Goal: Entertainment & Leisure: Consume media (video, audio)

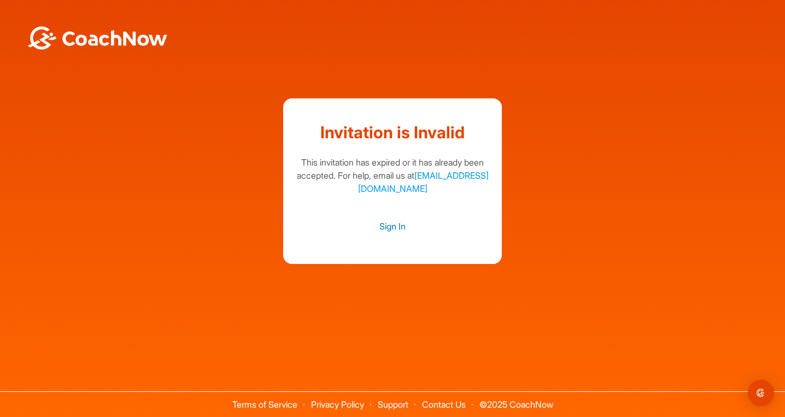
click at [388, 225] on link "Sign In" at bounding box center [392, 226] width 197 height 14
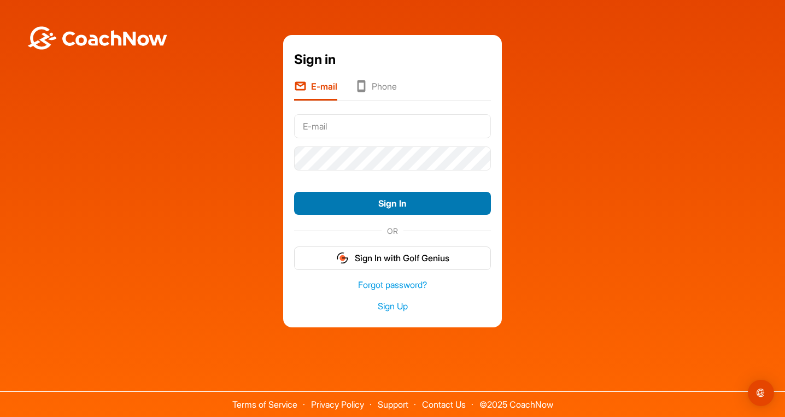
click at [388, 206] on button "Sign In" at bounding box center [392, 204] width 197 height 24
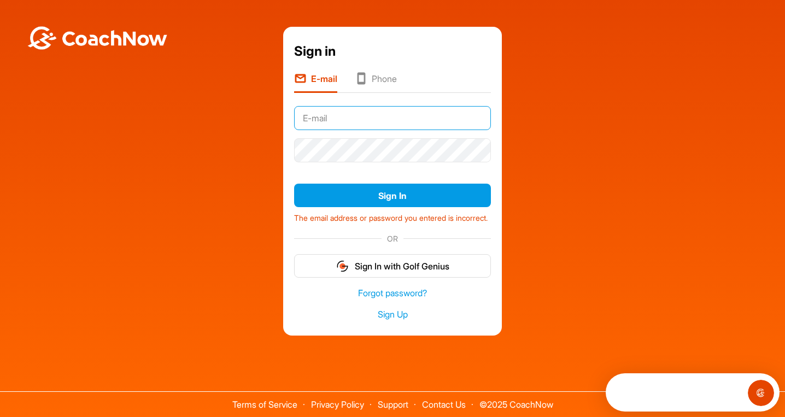
click at [391, 115] on input "text" at bounding box center [392, 118] width 197 height 24
click at [391, 80] on li "Phone" at bounding box center [376, 82] width 42 height 21
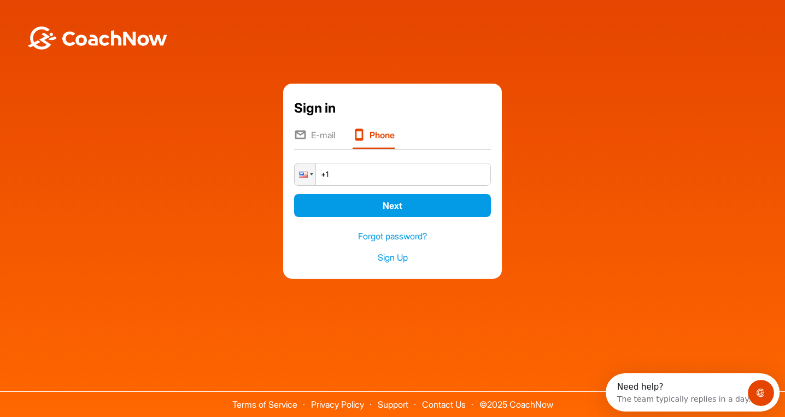
click at [369, 176] on input "+1" at bounding box center [392, 174] width 197 height 23
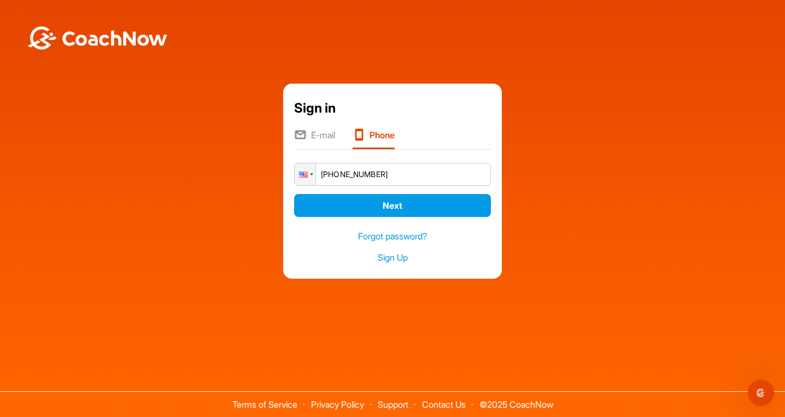
type input "+1 (770) 367-7538"
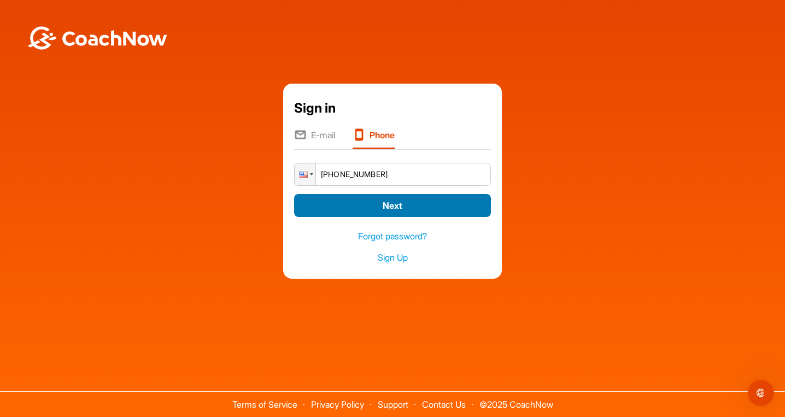
click at [403, 212] on button "Next" at bounding box center [392, 206] width 197 height 24
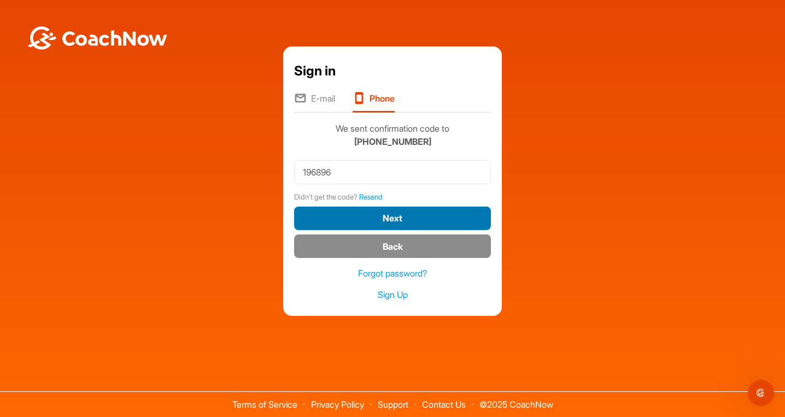
click at [422, 224] on button "Next" at bounding box center [392, 219] width 197 height 24
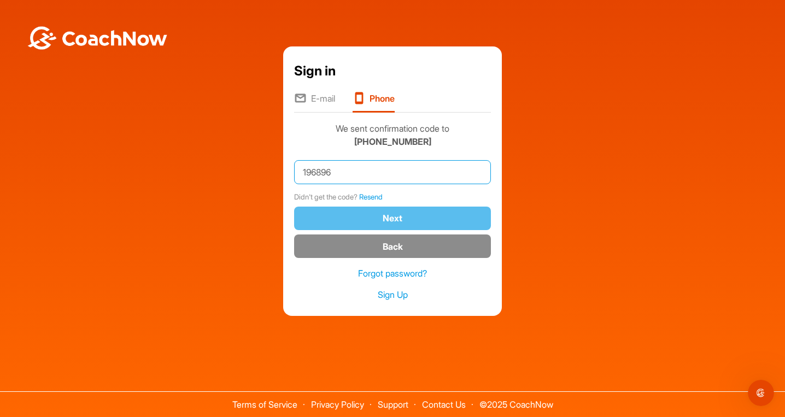
click at [408, 172] on input "196896" at bounding box center [392, 172] width 197 height 24
type input "1"
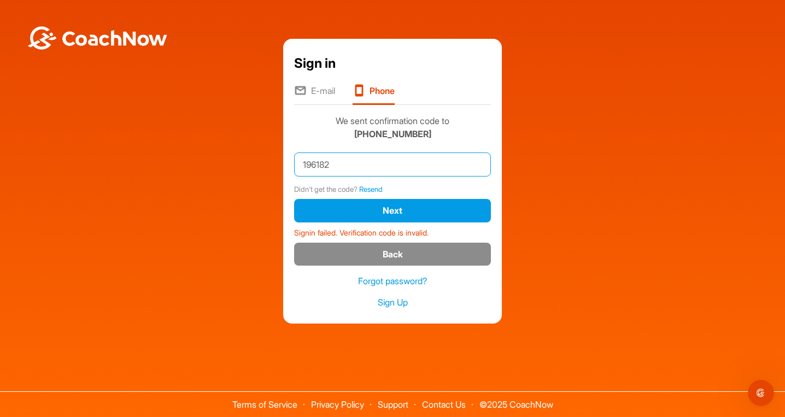
click at [393, 210] on button "Next" at bounding box center [392, 211] width 197 height 24
click at [380, 189] on link "Resend" at bounding box center [371, 189] width 24 height 9
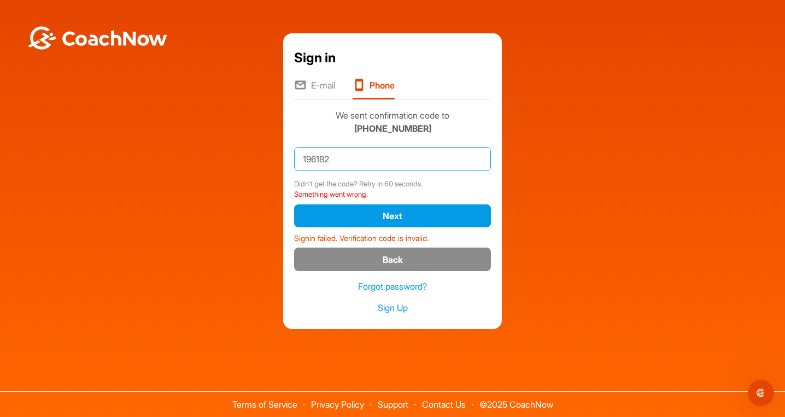
click at [343, 157] on input "196182" at bounding box center [392, 159] width 197 height 24
type input "1"
type input "9"
type input "196182"
click at [393, 215] on button "Next" at bounding box center [392, 216] width 197 height 24
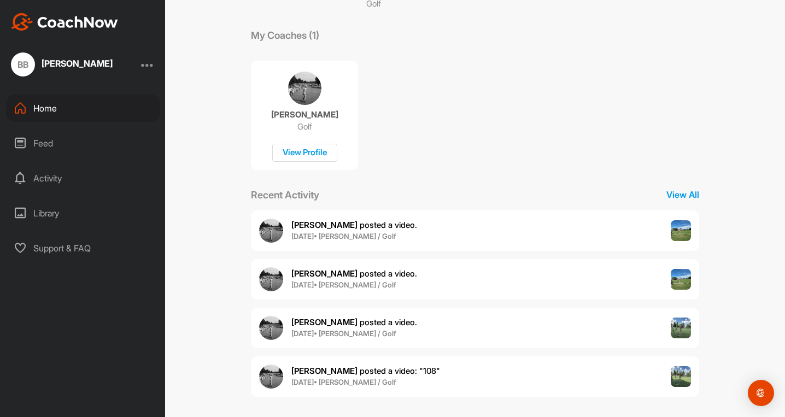
scroll to position [170, 0]
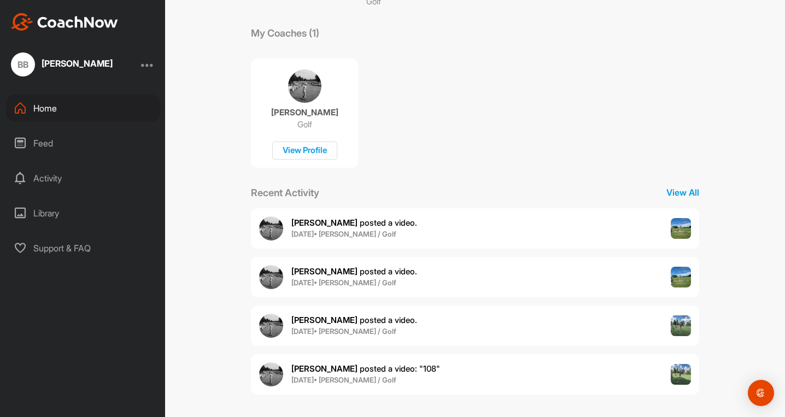
click at [676, 235] on img at bounding box center [681, 228] width 21 height 21
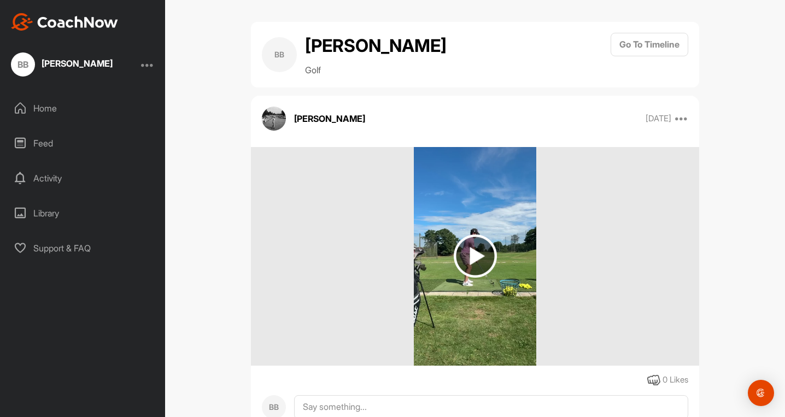
click at [469, 246] on img at bounding box center [475, 256] width 43 height 43
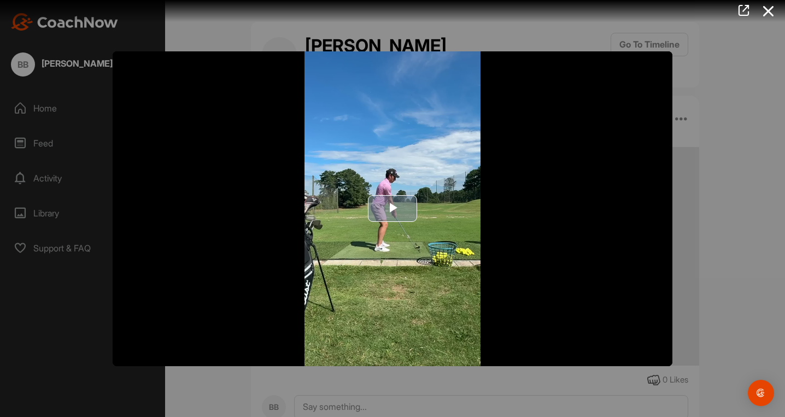
click at [414, 226] on img "Video Player" at bounding box center [393, 208] width 560 height 315
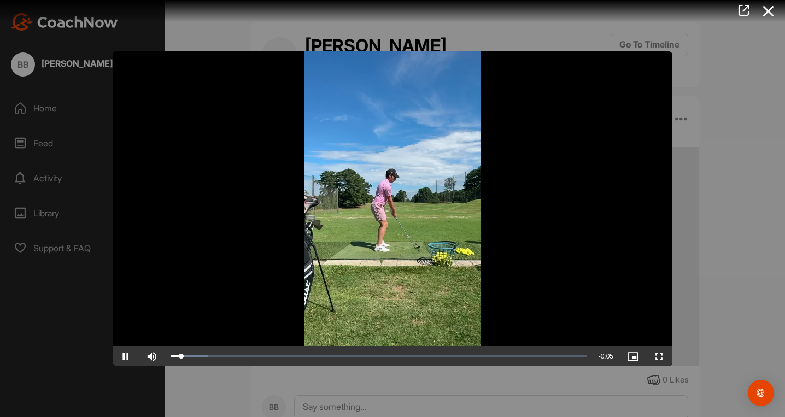
click at [659, 356] on span "Video Player" at bounding box center [659, 356] width 26 height 0
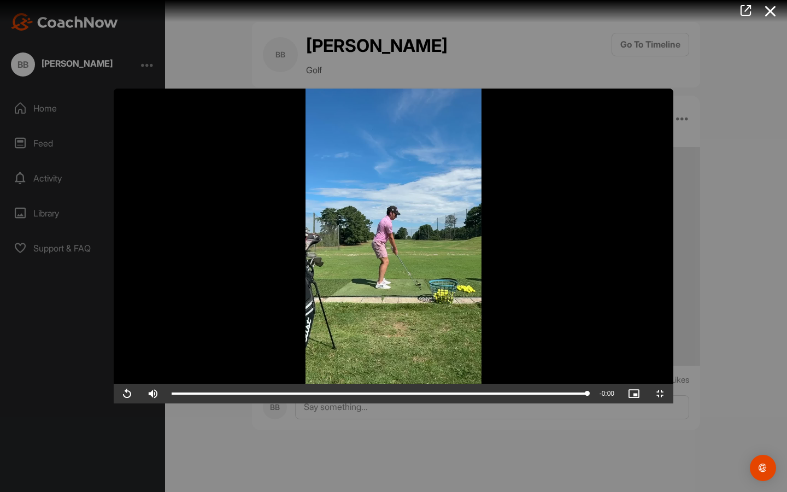
click at [114, 394] on span "Video Player" at bounding box center [127, 394] width 26 height 0
click at [407, 324] on video "Video Player" at bounding box center [394, 246] width 560 height 315
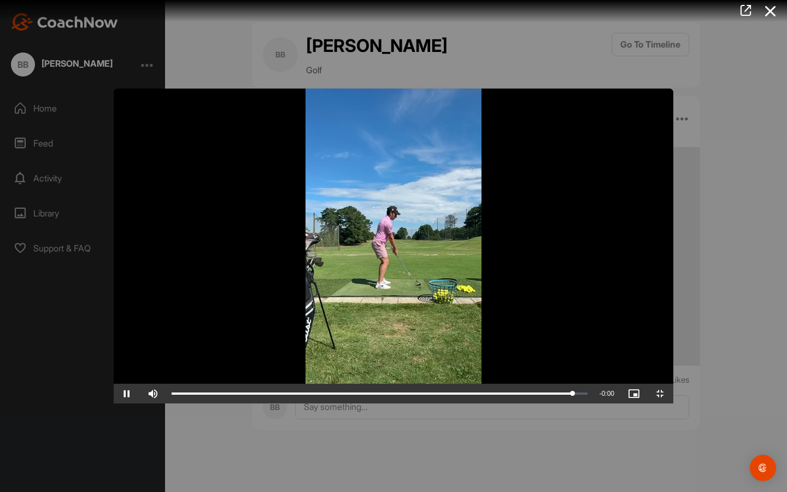
click at [407, 321] on video "Video Player" at bounding box center [394, 246] width 560 height 315
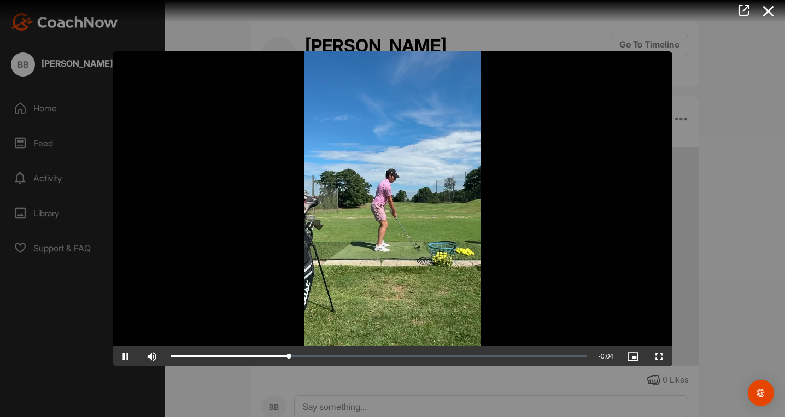
click at [734, 190] on div at bounding box center [392, 208] width 785 height 417
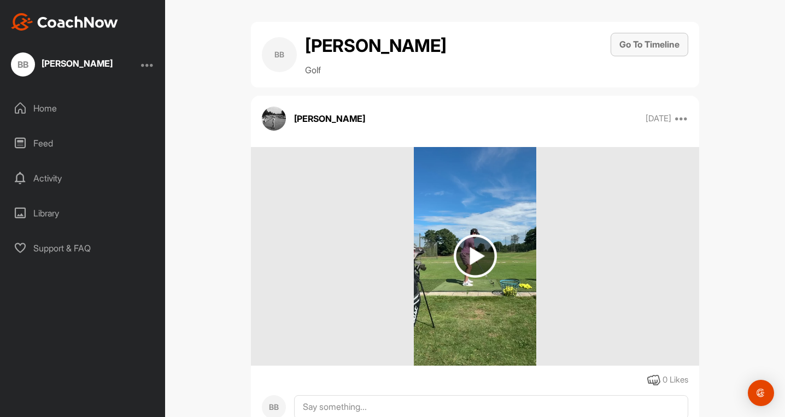
click at [628, 33] on button "Go To Timeline" at bounding box center [650, 45] width 78 height 24
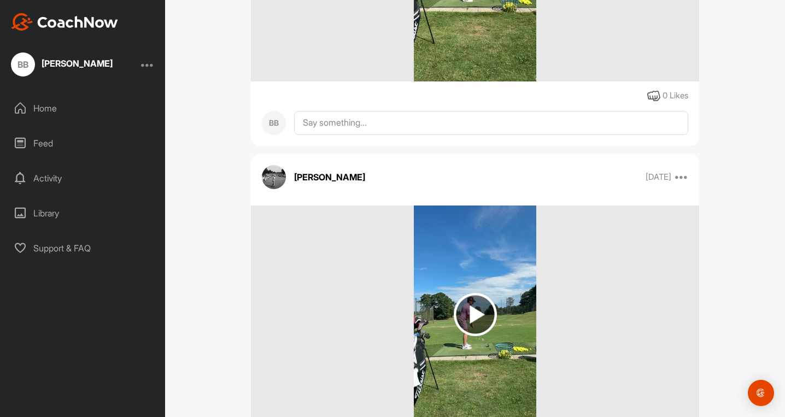
scroll to position [467, 0]
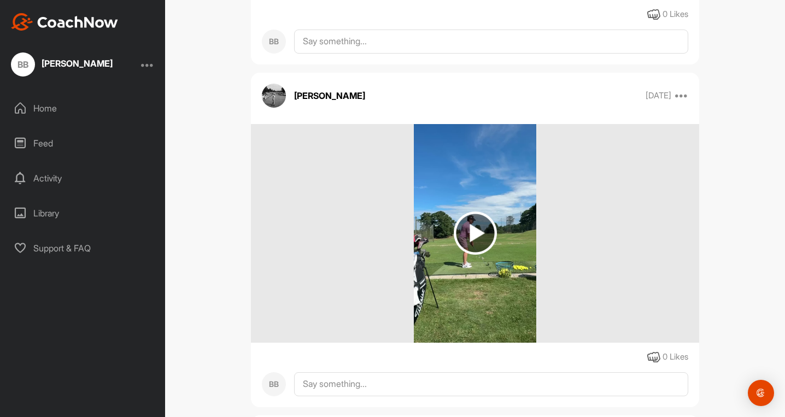
click at [474, 236] on img at bounding box center [475, 233] width 43 height 43
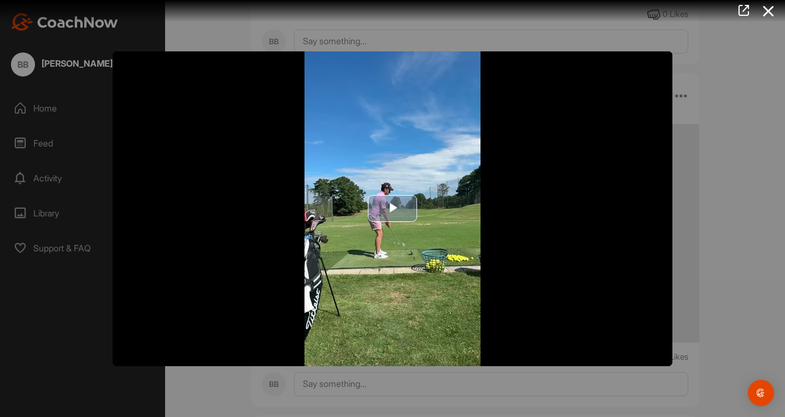
click at [393, 209] on span "Video Player" at bounding box center [393, 209] width 0 height 0
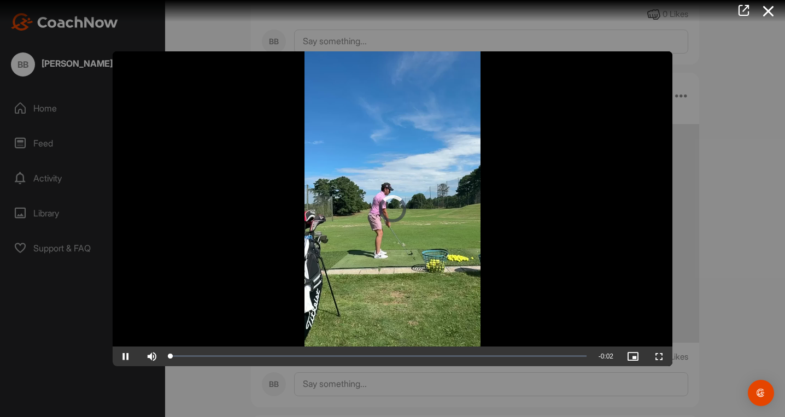
click at [662, 356] on span "Video Player" at bounding box center [659, 356] width 26 height 0
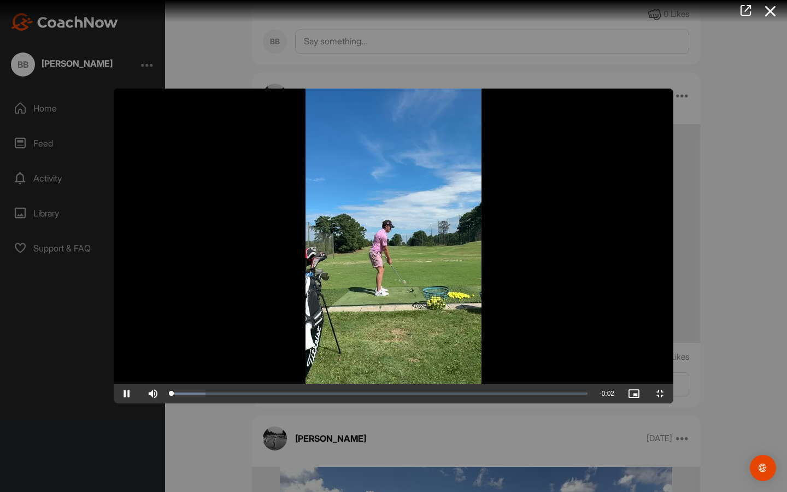
click at [459, 337] on video "Video Player" at bounding box center [394, 246] width 560 height 315
click at [466, 319] on video "Video Player" at bounding box center [394, 246] width 560 height 315
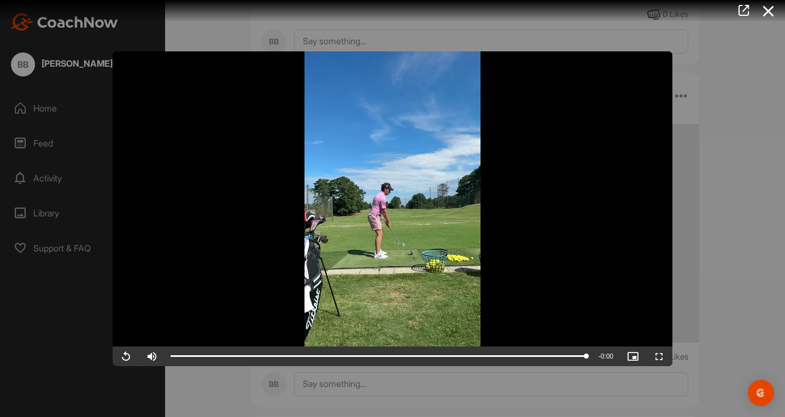
click at [711, 195] on div at bounding box center [392, 208] width 785 height 417
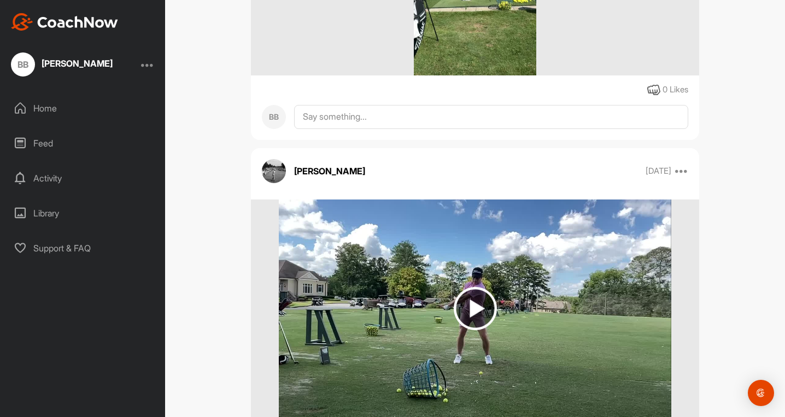
scroll to position [740, 0]
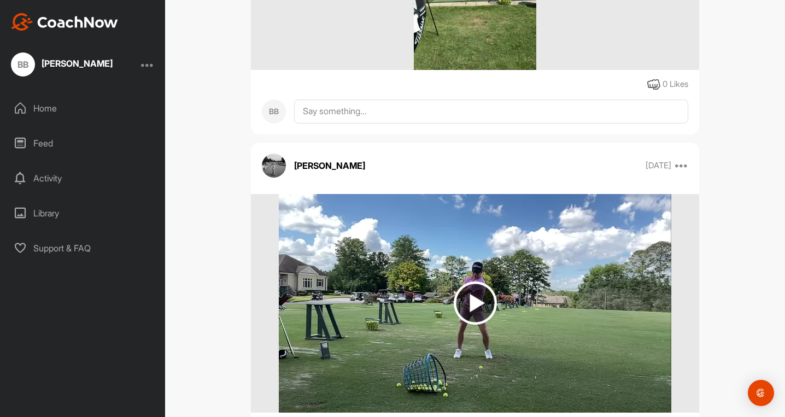
click at [470, 299] on img at bounding box center [475, 303] width 43 height 43
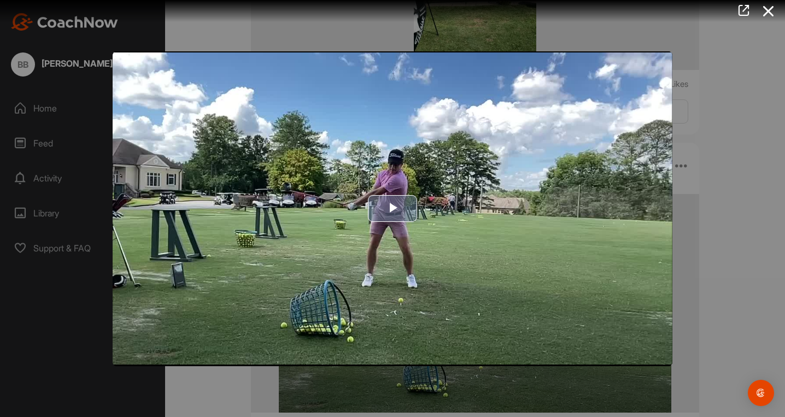
click at [393, 209] on span "Video Player" at bounding box center [393, 209] width 0 height 0
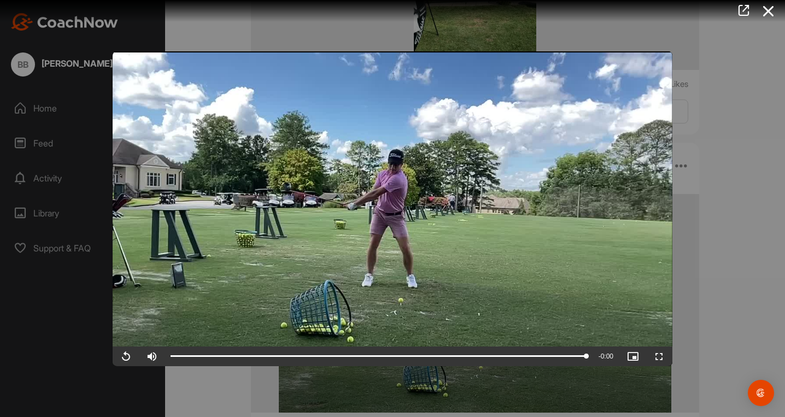
click at [127, 356] on span "Video Player" at bounding box center [126, 356] width 26 height 0
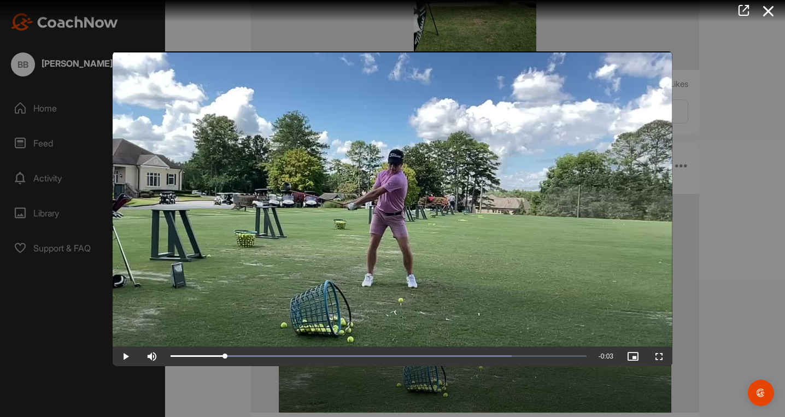
click at [127, 356] on span "Video Player" at bounding box center [126, 356] width 26 height 0
click at [126, 356] on span "Video Player" at bounding box center [126, 356] width 26 height 0
drag, startPoint x: 323, startPoint y: 358, endPoint x: 154, endPoint y: 356, distance: 169.0
click at [154, 356] on div "Play Skip Backward Skip Forward Mute Current Time 0:00 / Duration 0:03 Loaded :…" at bounding box center [393, 357] width 560 height 20
click at [129, 356] on span "Video Player" at bounding box center [126, 356] width 26 height 0
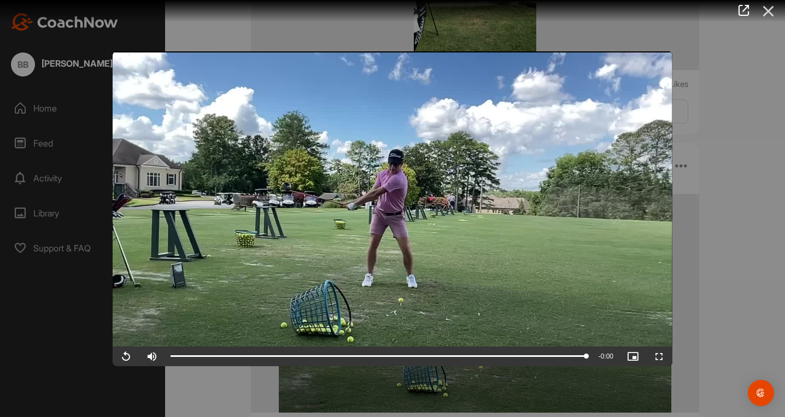
click at [778, 5] on icon at bounding box center [768, 11] width 25 height 20
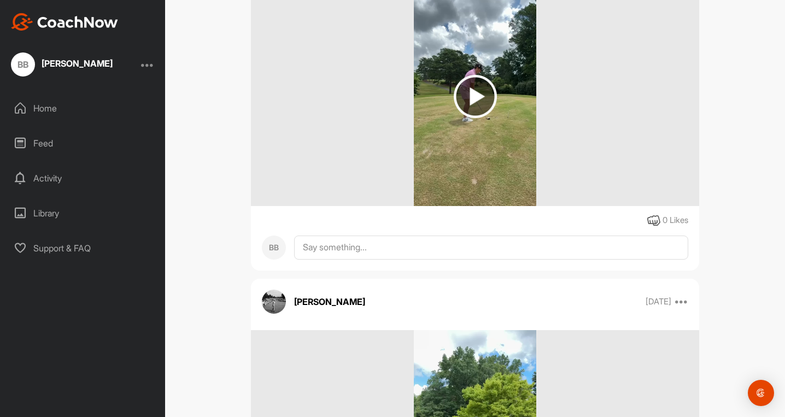
scroll to position [1616, 0]
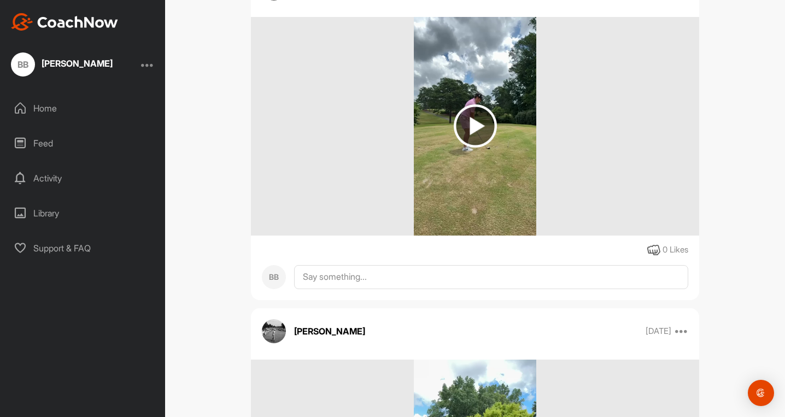
click at [464, 136] on img at bounding box center [475, 125] width 43 height 43
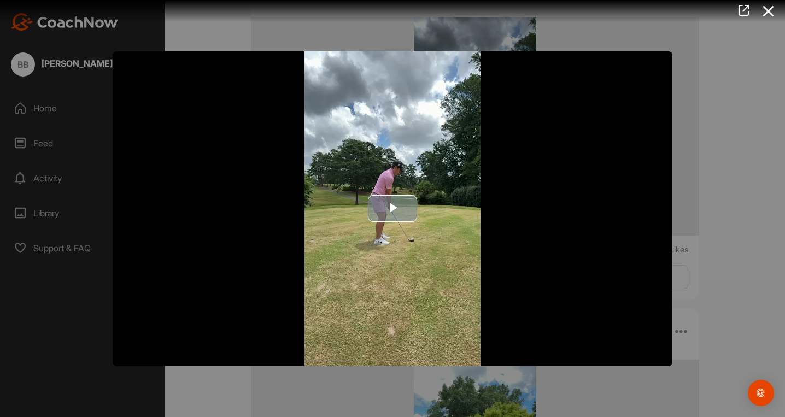
click at [393, 209] on span "Video Player" at bounding box center [393, 209] width 0 height 0
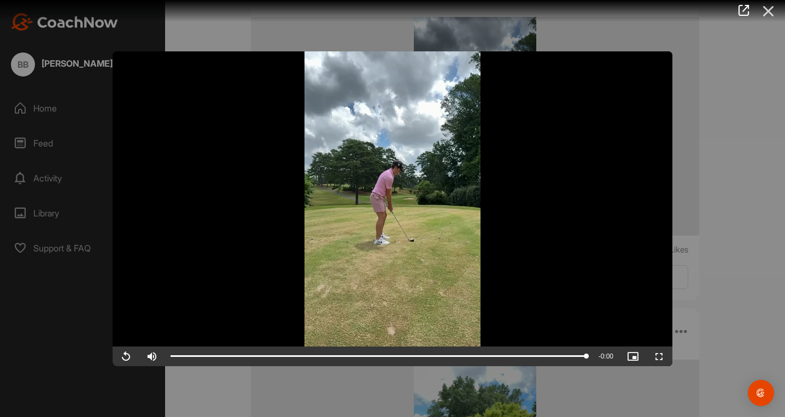
click at [771, 11] on icon at bounding box center [768, 11] width 25 height 20
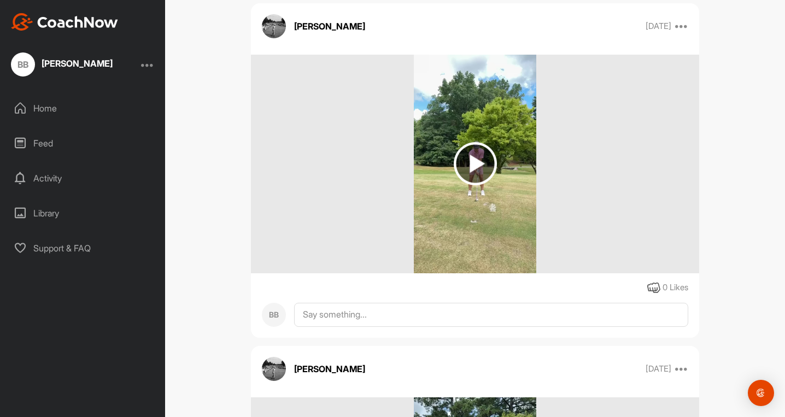
scroll to position [1925, 0]
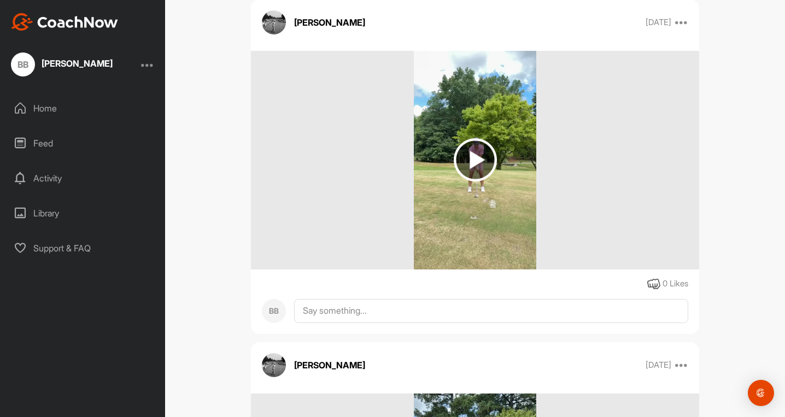
click at [477, 155] on img at bounding box center [475, 159] width 43 height 43
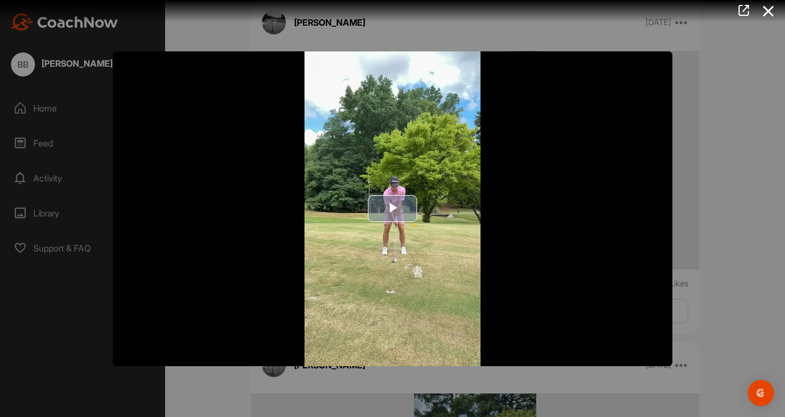
click at [393, 209] on span "Video Player" at bounding box center [393, 209] width 0 height 0
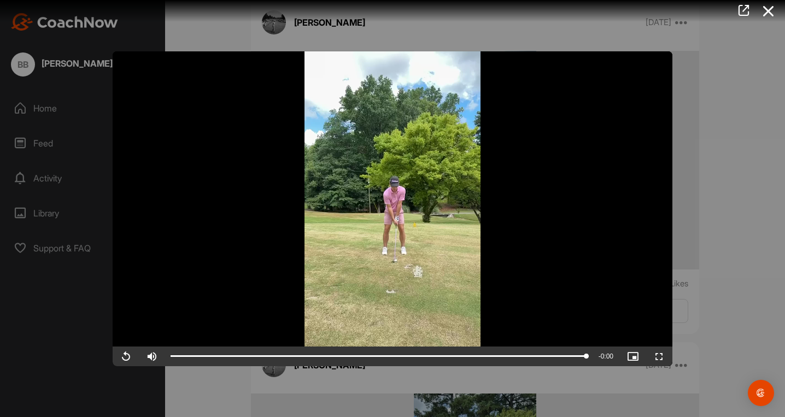
click at [536, 237] on video "Video Player" at bounding box center [393, 208] width 560 height 315
click at [118, 356] on span "Video Player" at bounding box center [126, 356] width 26 height 0
click at [674, 354] on div at bounding box center [392, 208] width 785 height 417
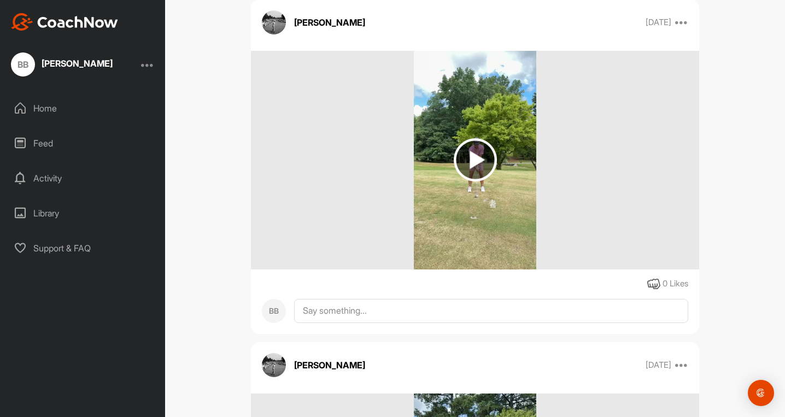
click at [486, 183] on img at bounding box center [475, 160] width 122 height 219
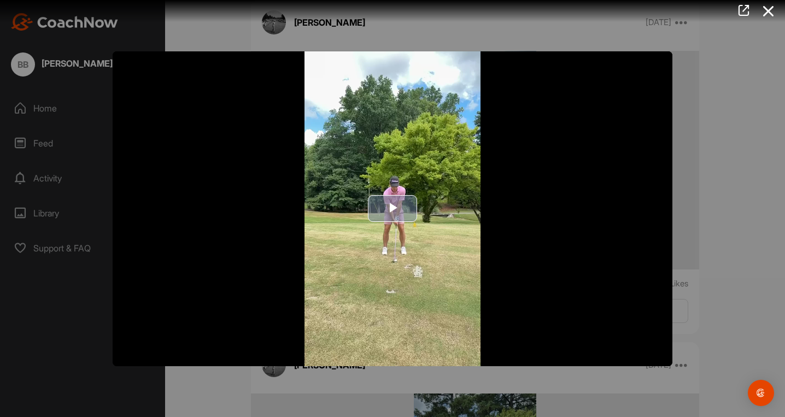
click at [393, 209] on span "Video Player" at bounding box center [393, 209] width 0 height 0
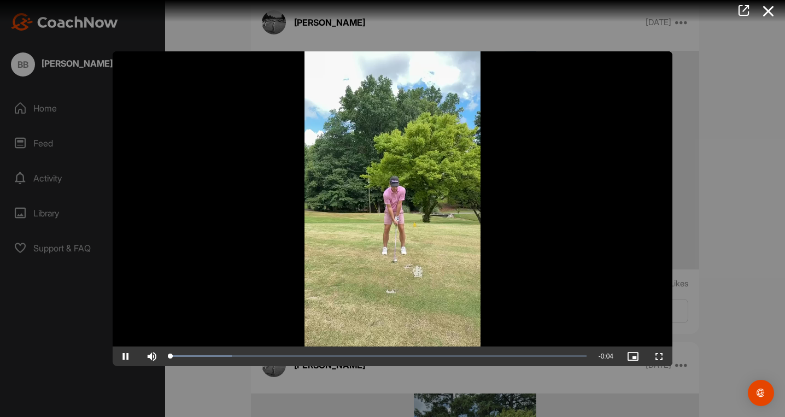
click at [657, 356] on span "Video Player" at bounding box center [659, 356] width 26 height 0
click at [758, 189] on div at bounding box center [392, 208] width 785 height 417
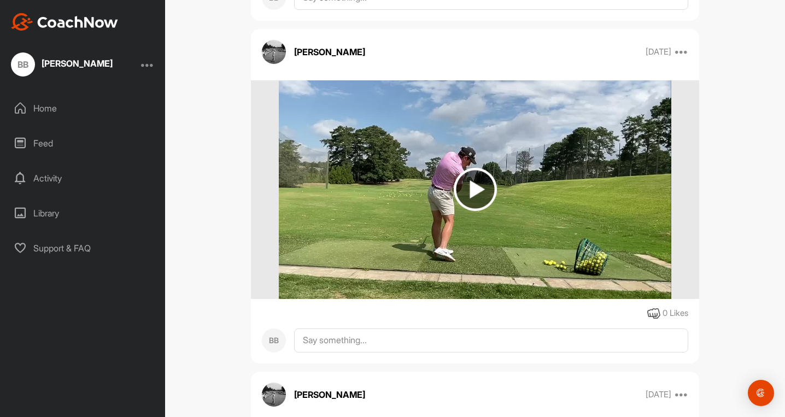
scroll to position [2924, 0]
click at [478, 182] on img at bounding box center [475, 189] width 43 height 43
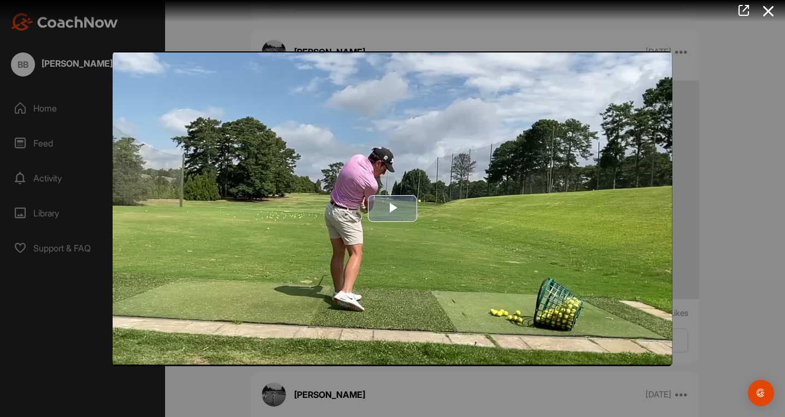
click at [393, 209] on span "Video Player" at bounding box center [393, 209] width 0 height 0
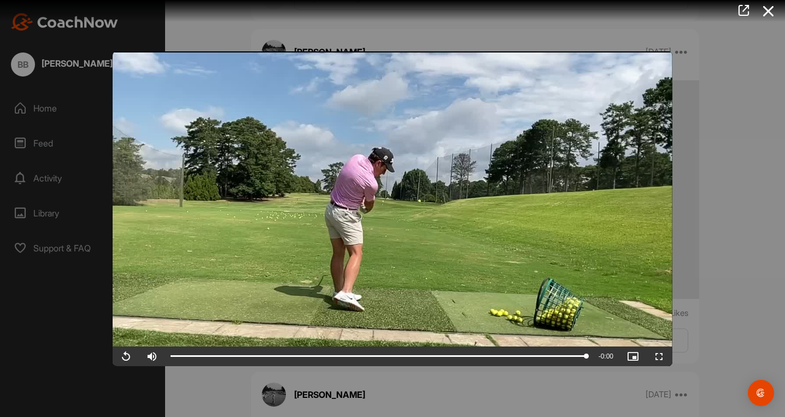
click at [124, 356] on span "Video Player" at bounding box center [126, 356] width 26 height 0
click at [126, 356] on span "Video Player" at bounding box center [126, 356] width 26 height 0
click at [125, 356] on span "Video Player" at bounding box center [126, 356] width 26 height 0
click at [121, 319] on video "Video Player" at bounding box center [393, 208] width 560 height 315
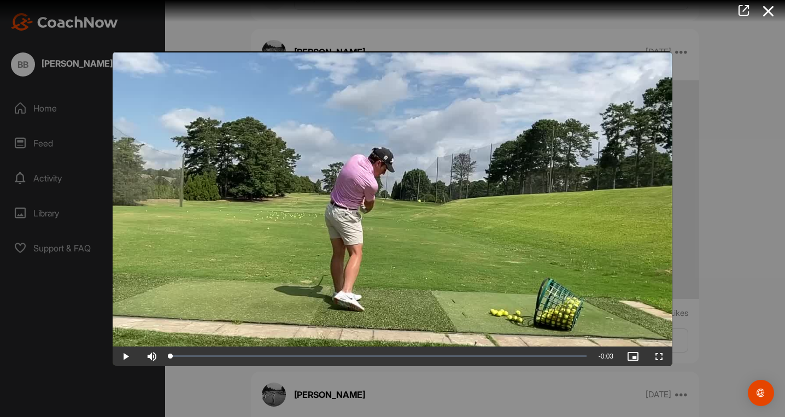
click at [121, 319] on video "Video Player" at bounding box center [393, 208] width 560 height 315
click at [767, 173] on div at bounding box center [392, 208] width 785 height 417
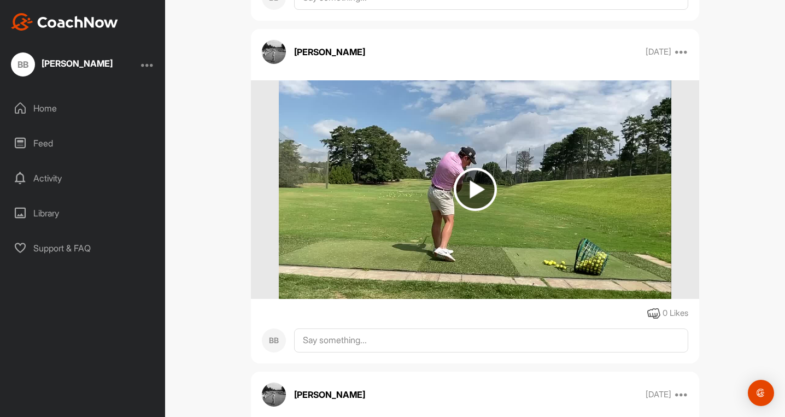
click at [474, 168] on img at bounding box center [475, 189] width 43 height 43
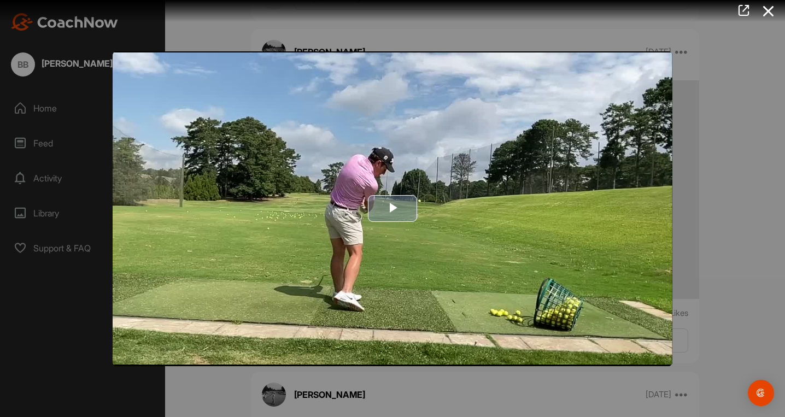
click at [393, 209] on span "Video Player" at bounding box center [393, 209] width 0 height 0
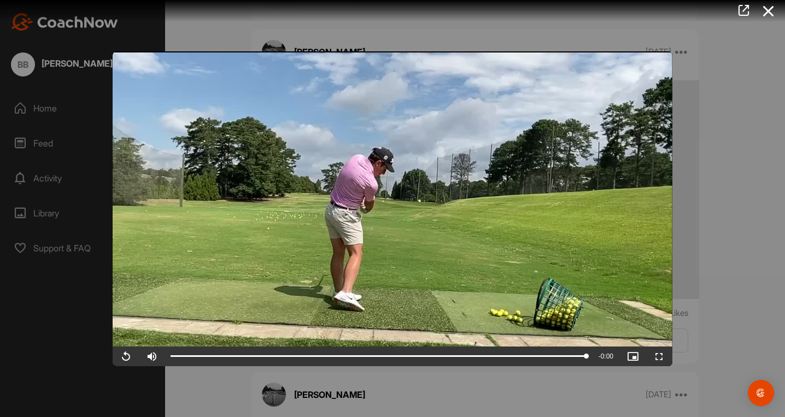
click at [120, 356] on span "Video Player" at bounding box center [126, 356] width 26 height 0
click at [776, 10] on icon at bounding box center [768, 11] width 25 height 20
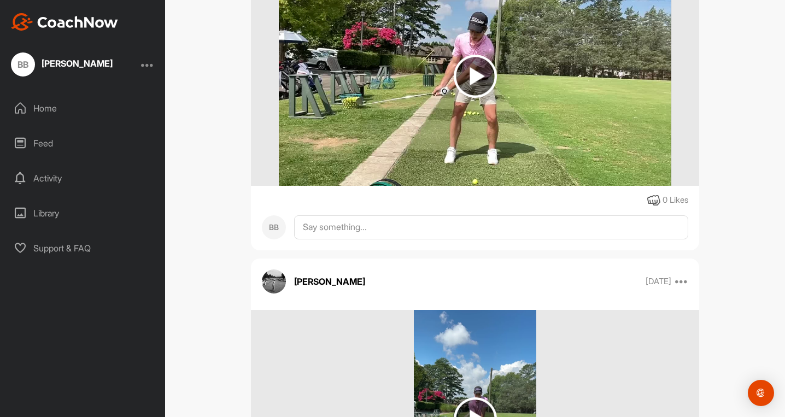
scroll to position [3246, 0]
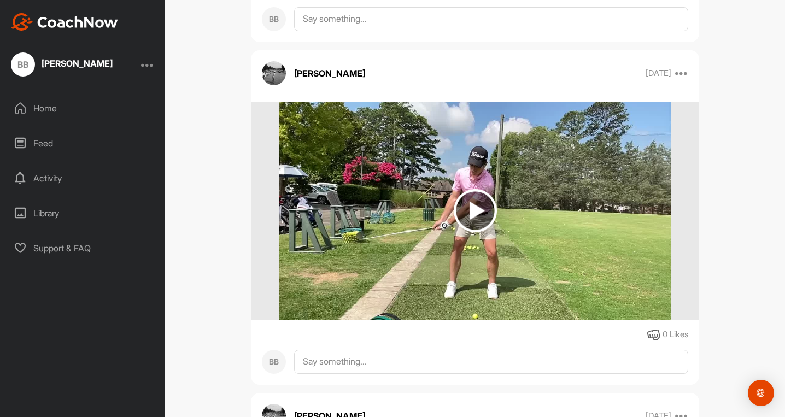
click at [494, 223] on img at bounding box center [475, 210] width 43 height 43
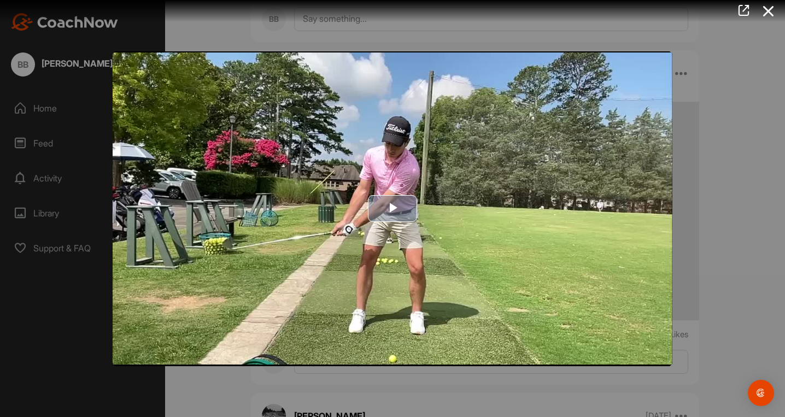
click at [393, 209] on span "Video Player" at bounding box center [393, 209] width 0 height 0
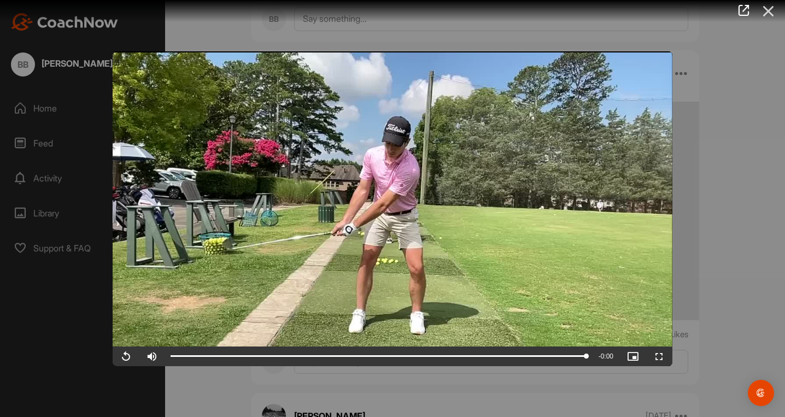
click at [773, 4] on icon at bounding box center [768, 11] width 25 height 20
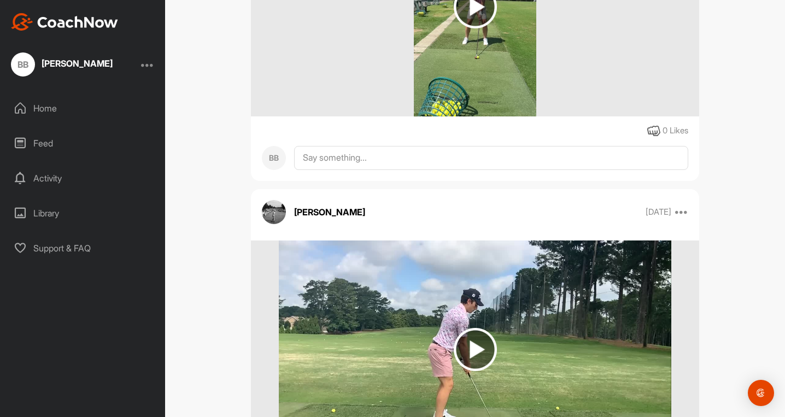
scroll to position [3921, 0]
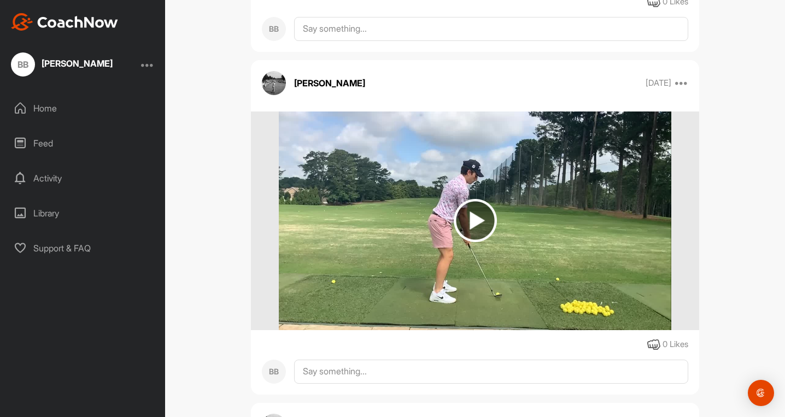
click at [383, 216] on img at bounding box center [475, 221] width 392 height 219
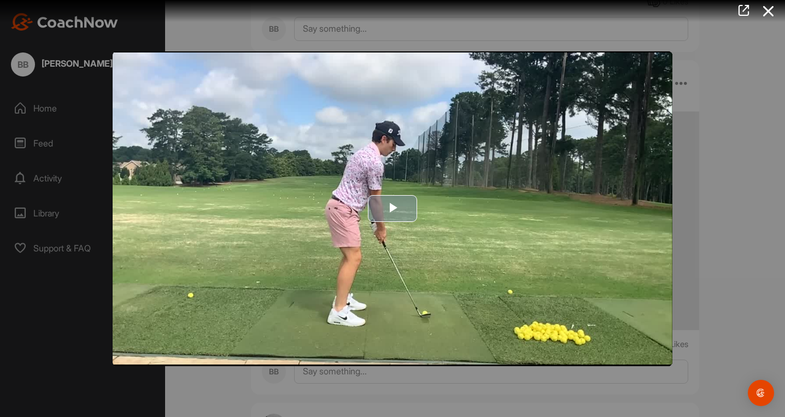
click at [393, 209] on span "Video Player" at bounding box center [393, 209] width 0 height 0
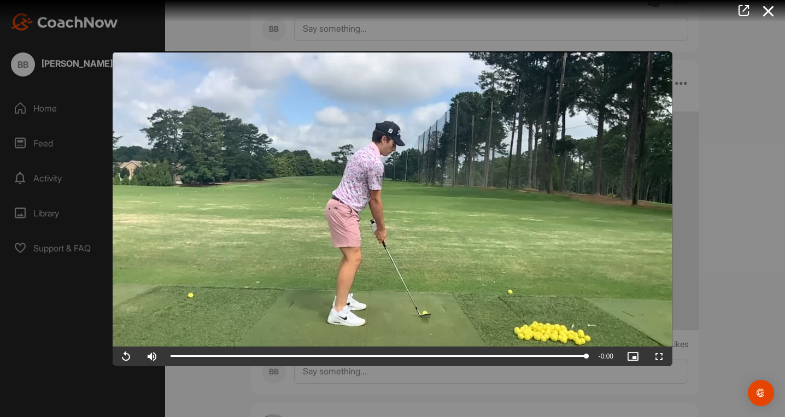
click at [404, 209] on video "Video Player" at bounding box center [393, 208] width 560 height 315
click at [768, 4] on icon at bounding box center [768, 11] width 25 height 20
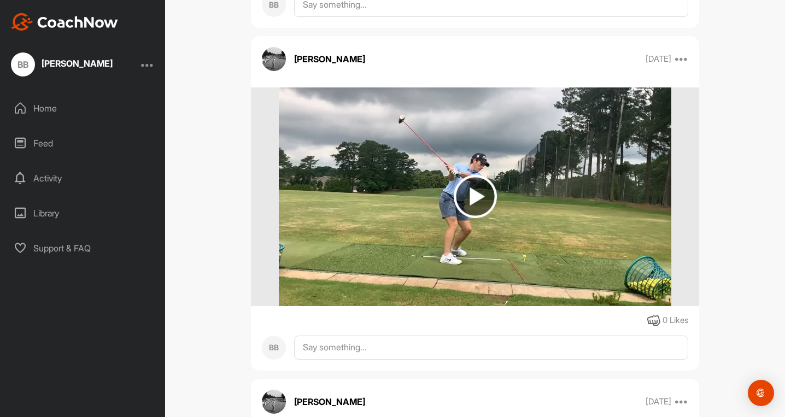
scroll to position [5317, 0]
click at [480, 201] on img at bounding box center [475, 195] width 43 height 43
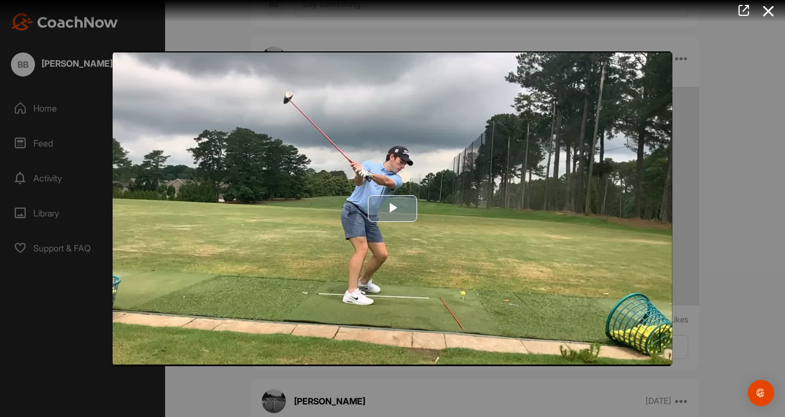
click at [393, 209] on span "Video Player" at bounding box center [393, 209] width 0 height 0
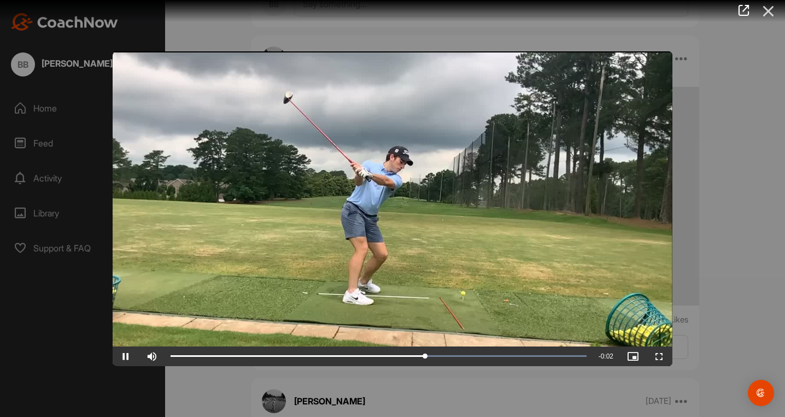
click at [768, 21] on icon at bounding box center [768, 11] width 25 height 20
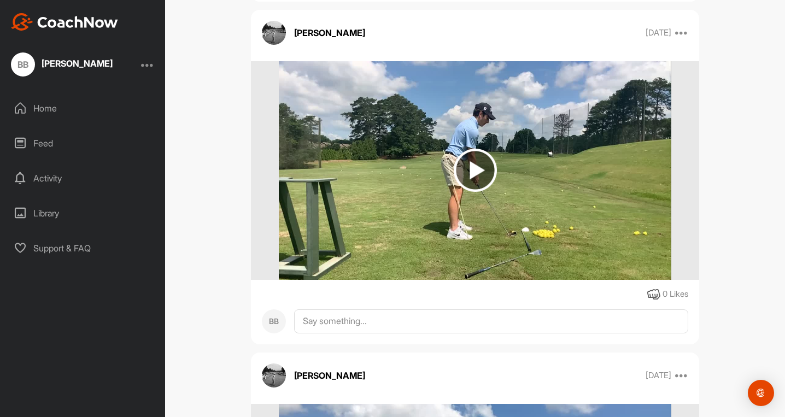
scroll to position [6735, 0]
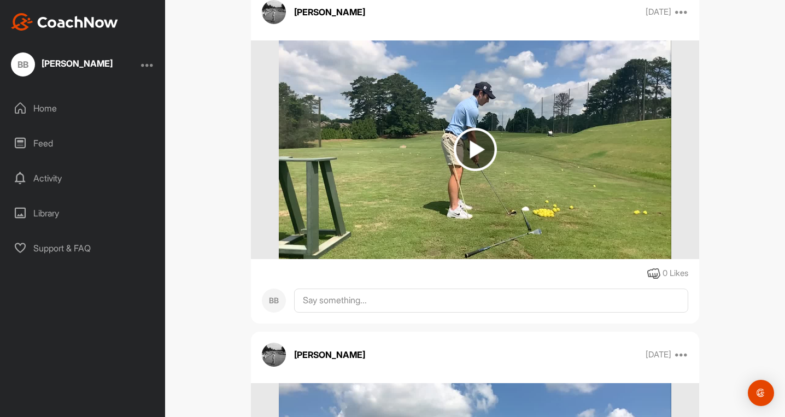
click at [391, 157] on img at bounding box center [475, 149] width 392 height 219
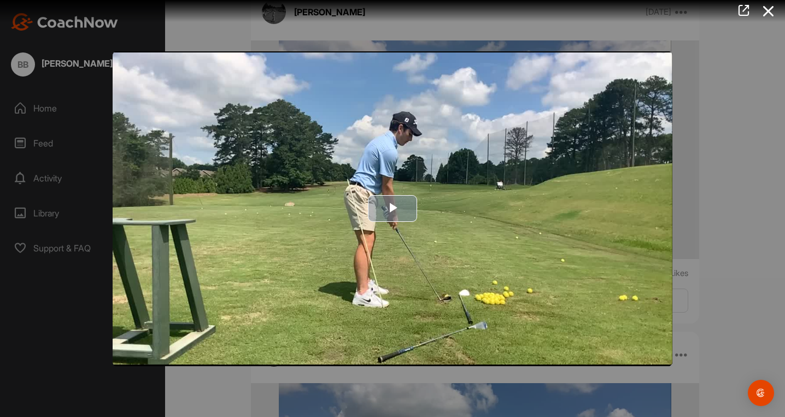
click at [394, 192] on img "Video Player" at bounding box center [393, 208] width 560 height 315
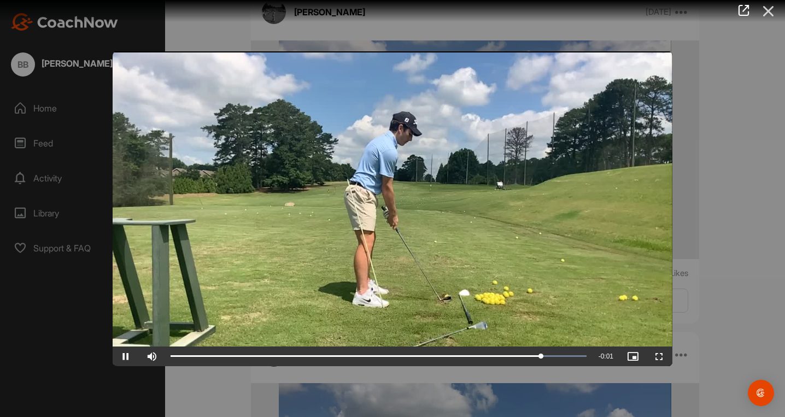
click at [773, 18] on icon at bounding box center [768, 11] width 25 height 20
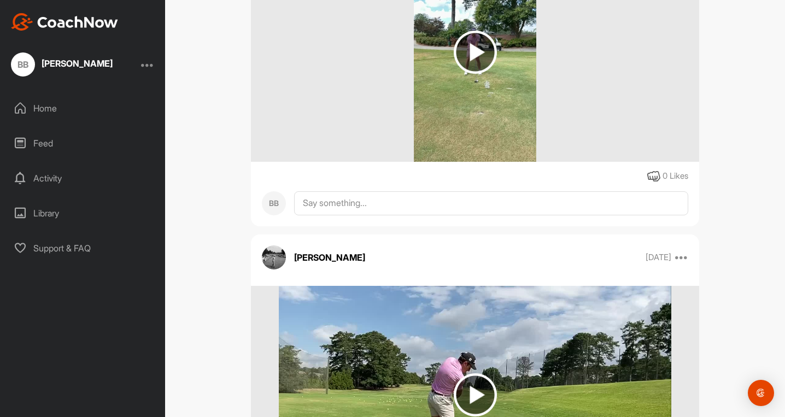
scroll to position [2846, 0]
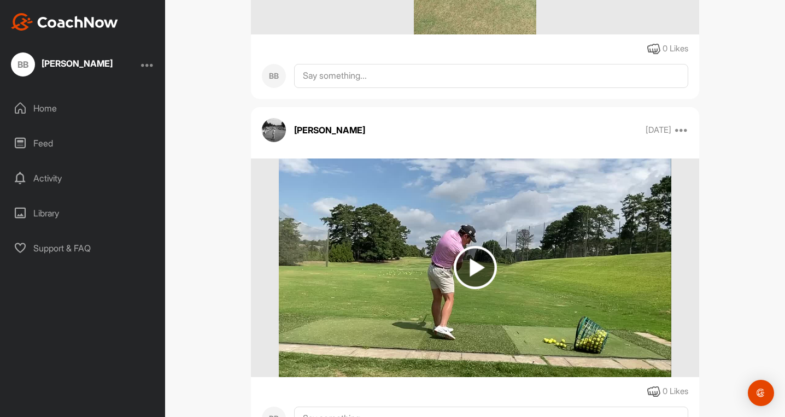
click at [476, 251] on img at bounding box center [475, 267] width 43 height 43
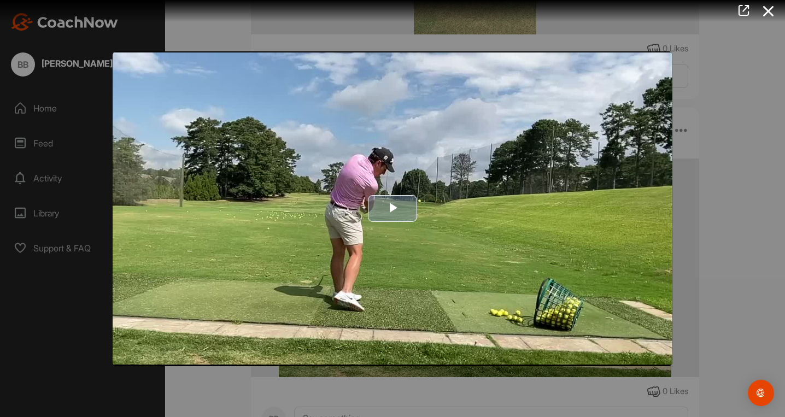
click at [393, 209] on span "Video Player" at bounding box center [393, 209] width 0 height 0
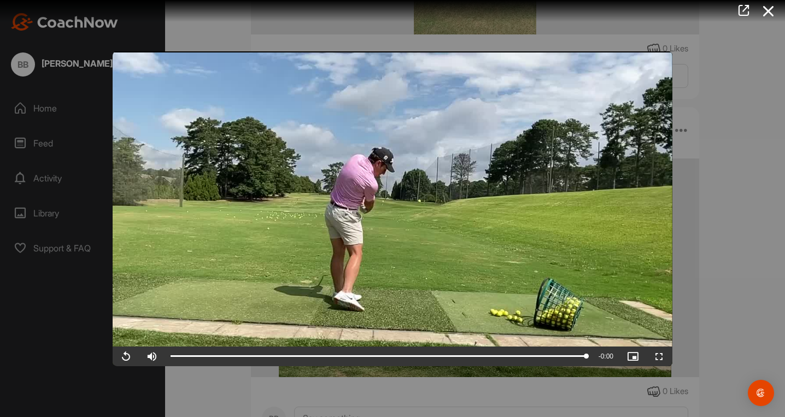
click at [127, 356] on span "Video Player" at bounding box center [126, 356] width 26 height 0
click at [126, 356] on span "Video Player" at bounding box center [126, 356] width 26 height 0
click at [127, 356] on span "Video Player" at bounding box center [126, 356] width 26 height 0
click at [772, 13] on icon at bounding box center [768, 11] width 25 height 20
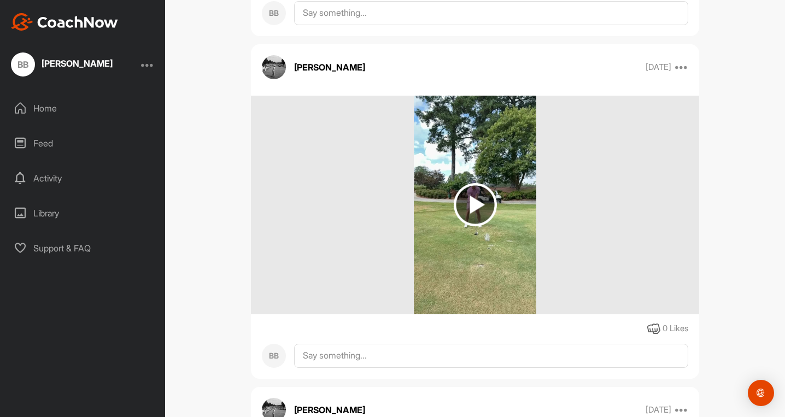
scroll to position [2565, 0]
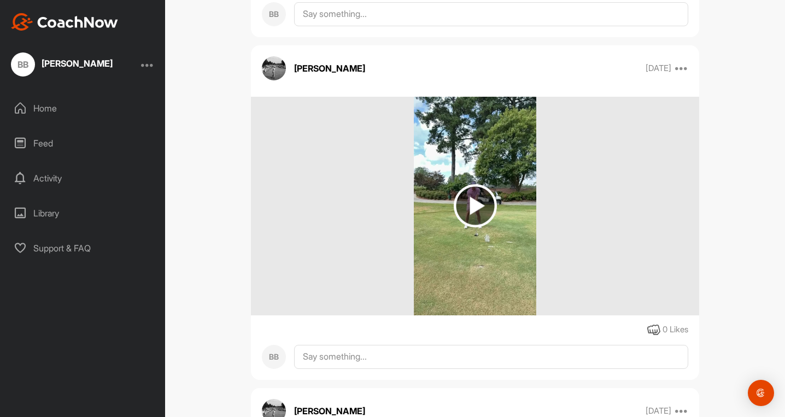
click at [484, 203] on img at bounding box center [475, 205] width 43 height 43
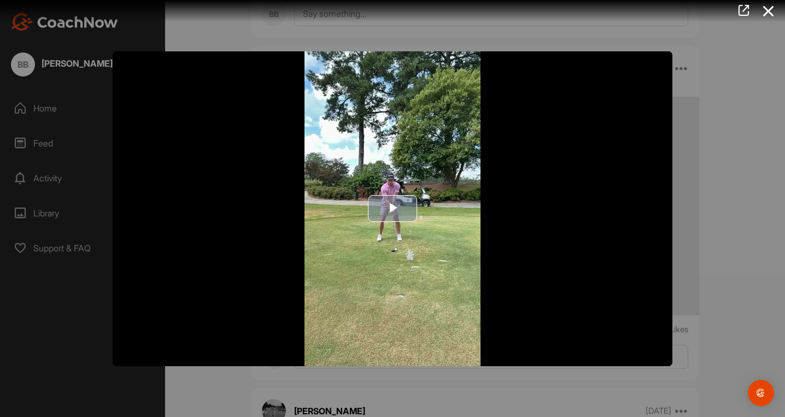
click at [393, 209] on span "Video Player" at bounding box center [393, 209] width 0 height 0
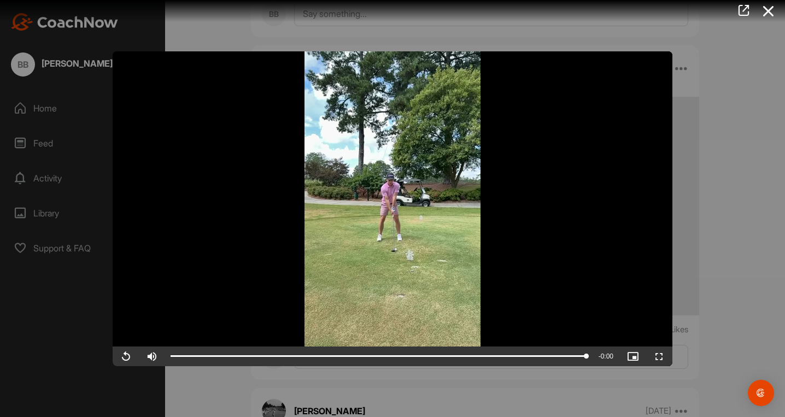
click at [126, 356] on span "Video Player" at bounding box center [126, 356] width 26 height 0
click at [774, 4] on icon at bounding box center [768, 11] width 25 height 20
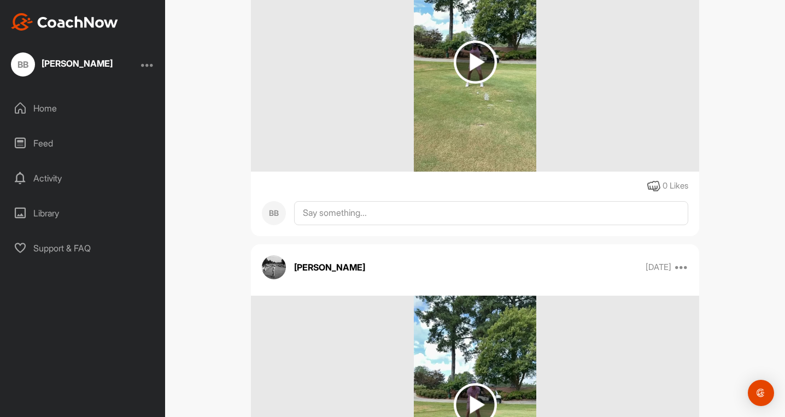
scroll to position [2295, 0]
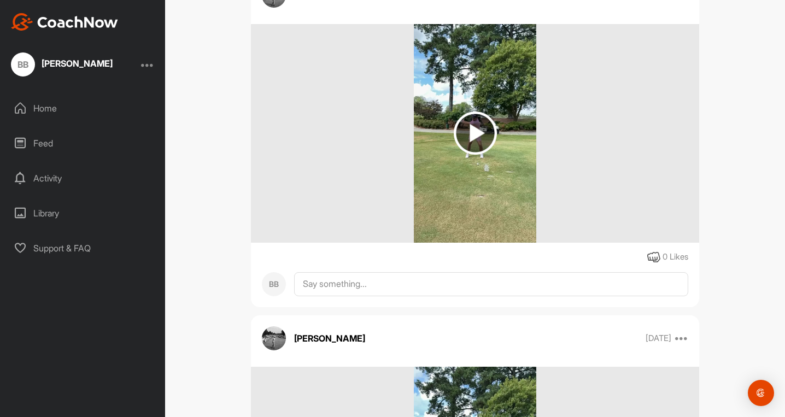
click at [481, 136] on img at bounding box center [475, 133] width 43 height 43
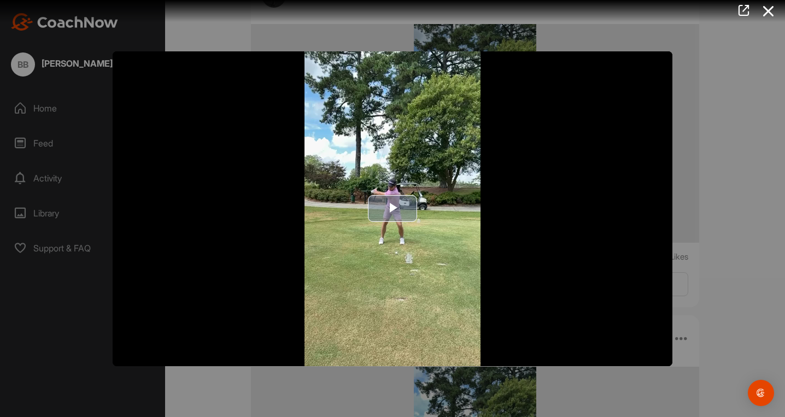
click at [393, 209] on span "Video Player" at bounding box center [393, 209] width 0 height 0
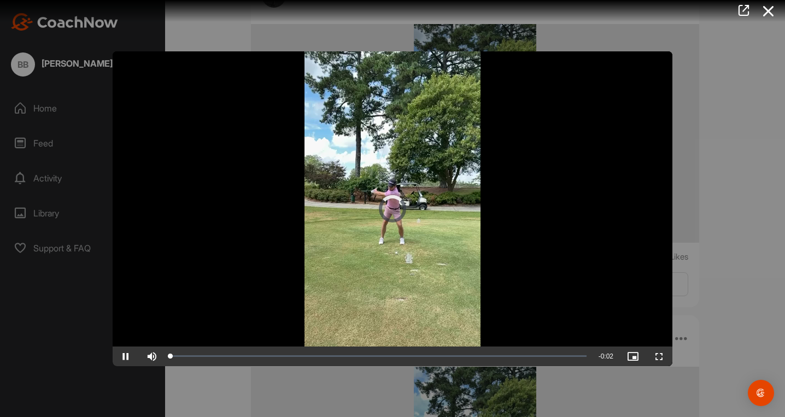
click at [657, 356] on span "Video Player" at bounding box center [659, 356] width 26 height 0
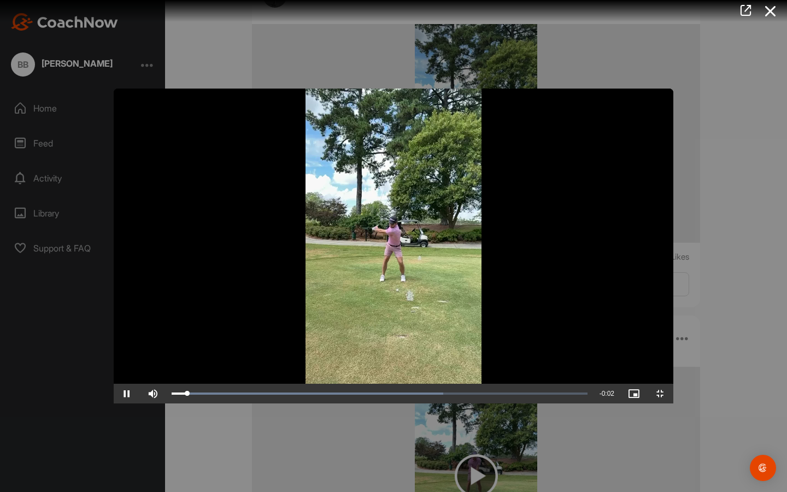
click at [437, 334] on video "Video Player" at bounding box center [394, 246] width 560 height 315
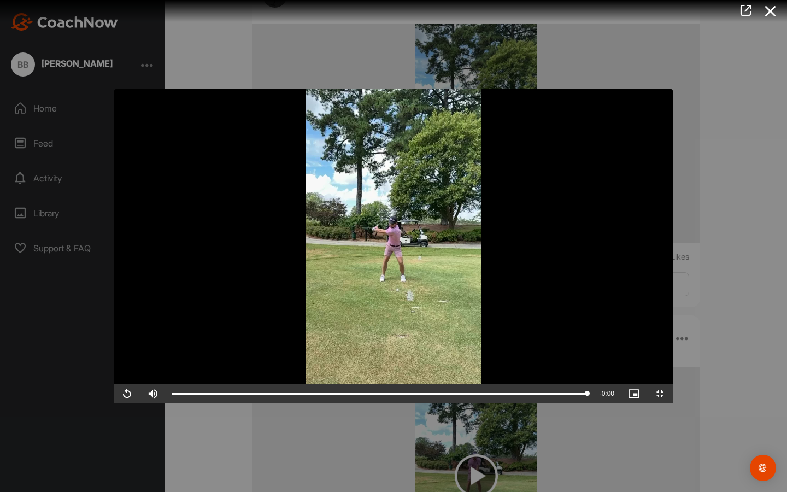
click at [437, 334] on video "Video Player" at bounding box center [394, 246] width 560 height 315
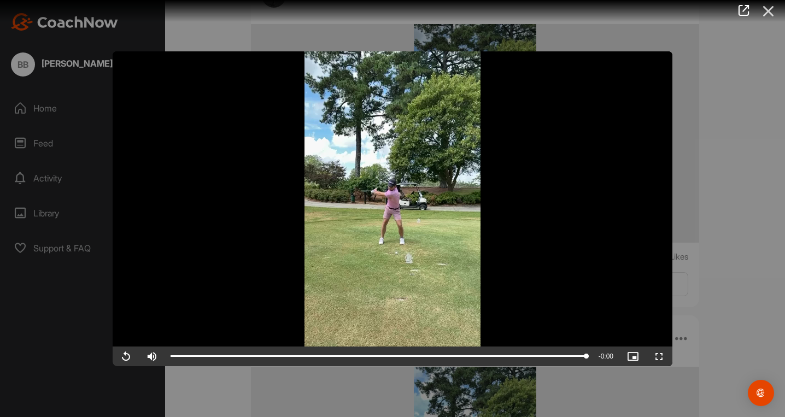
click at [770, 19] on icon at bounding box center [768, 11] width 25 height 20
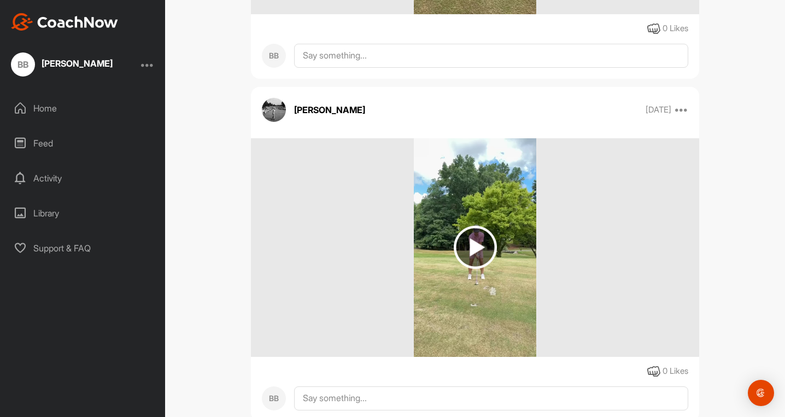
scroll to position [1801, 0]
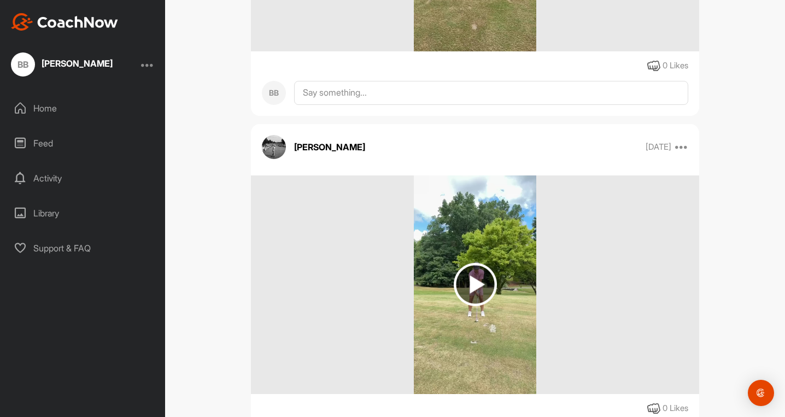
click at [475, 289] on img at bounding box center [475, 284] width 43 height 43
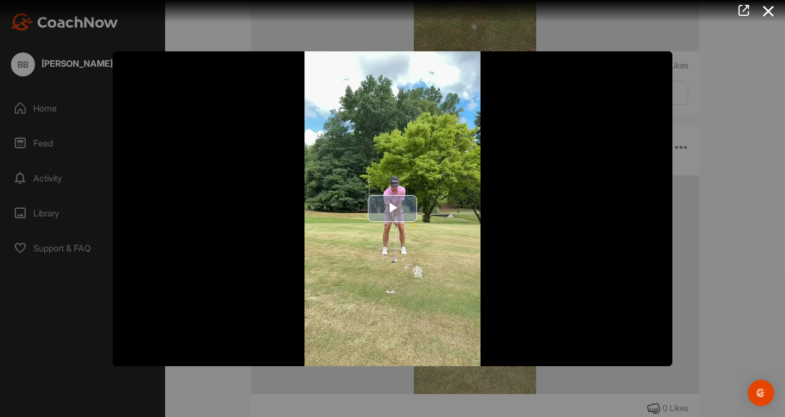
click at [393, 209] on span "Video Player" at bounding box center [393, 209] width 0 height 0
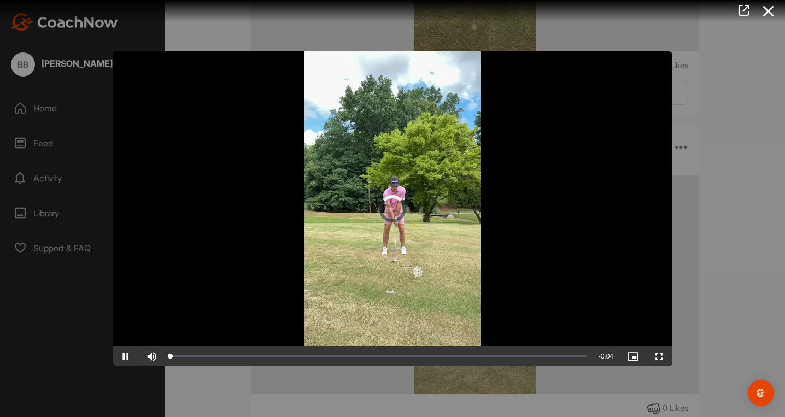
click at [665, 356] on span "Video Player" at bounding box center [659, 356] width 26 height 0
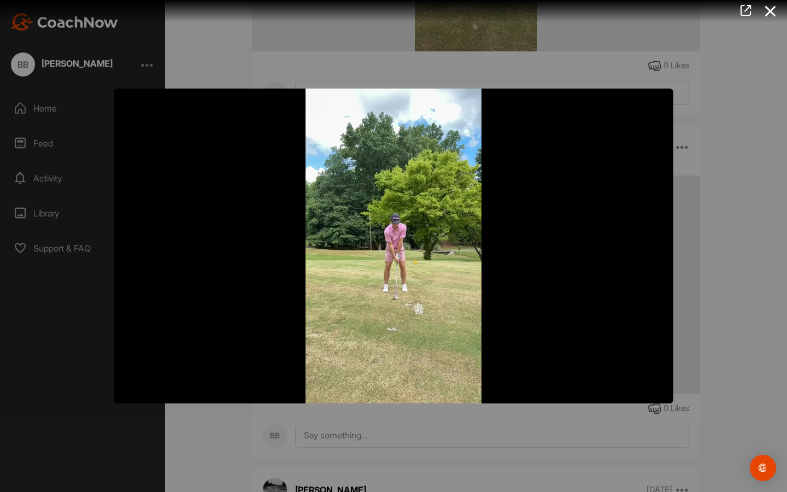
click at [456, 377] on video "Video Player" at bounding box center [394, 246] width 560 height 315
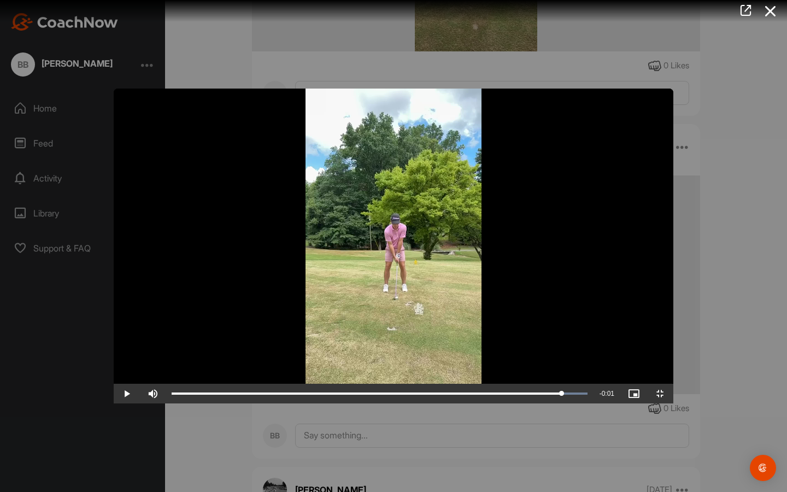
click at [114, 394] on span "Video Player" at bounding box center [127, 394] width 26 height 0
click at [306, 326] on video "Video Player" at bounding box center [394, 246] width 560 height 315
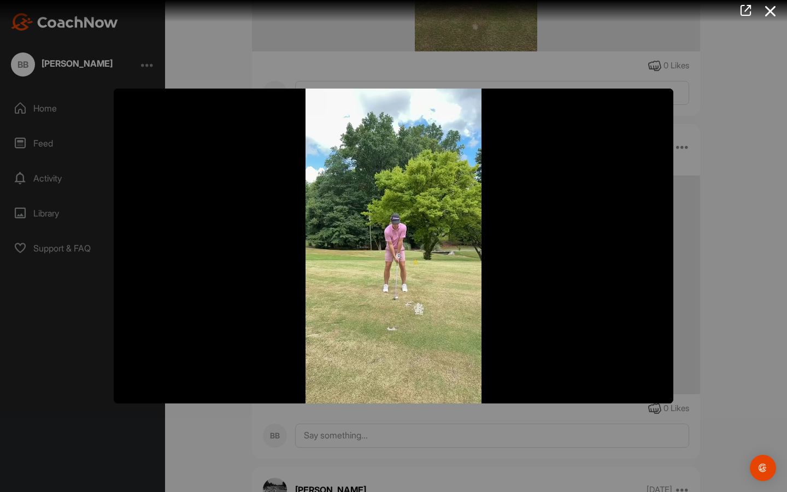
click at [306, 326] on video "Video Player" at bounding box center [394, 246] width 560 height 315
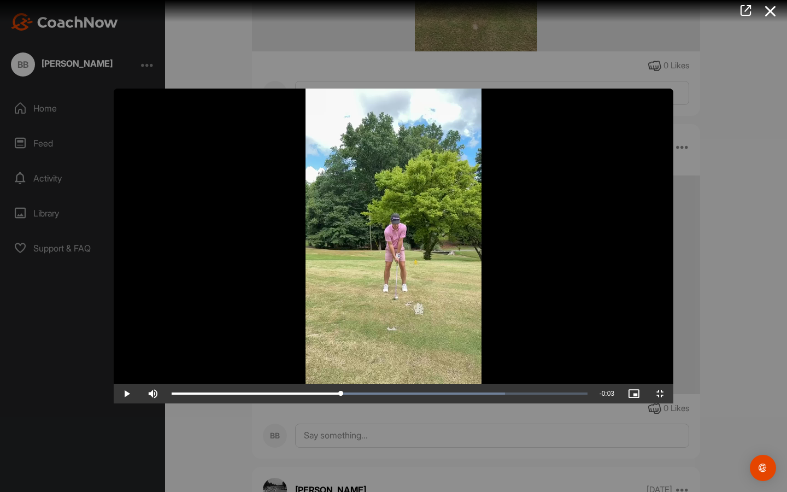
click at [488, 266] on video "Video Player" at bounding box center [394, 246] width 560 height 315
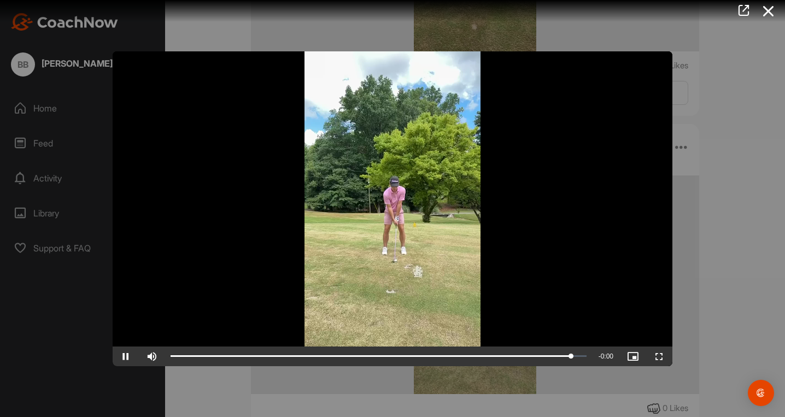
click at [778, 171] on div at bounding box center [392, 208] width 785 height 417
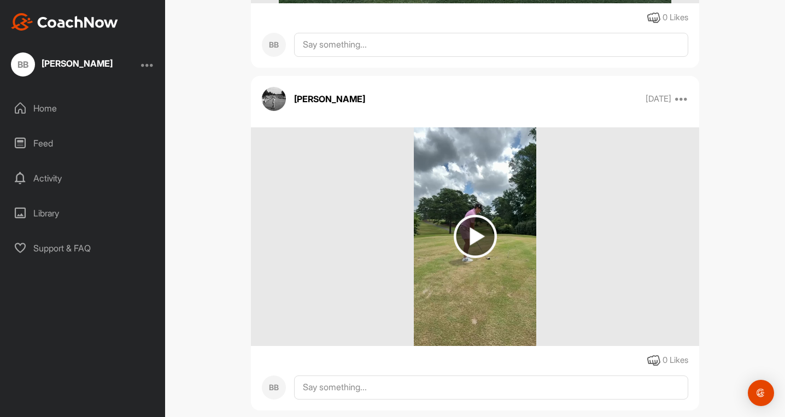
scroll to position [1505, 0]
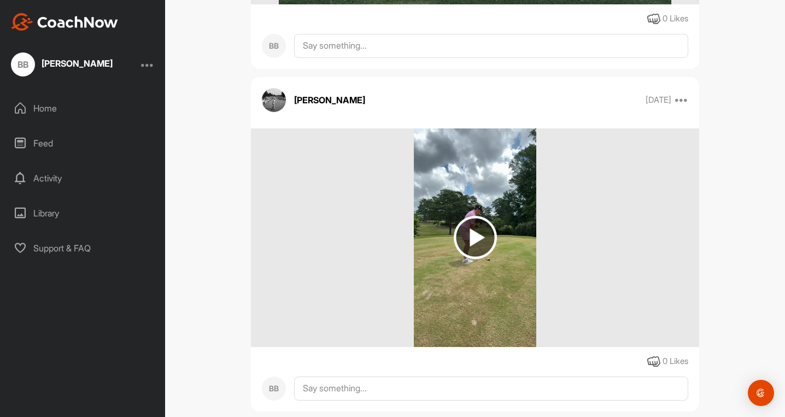
click at [478, 246] on img at bounding box center [475, 237] width 43 height 43
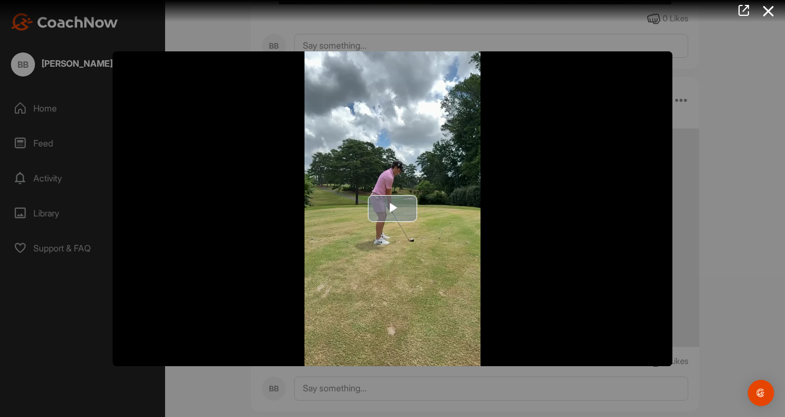
click at [393, 209] on span "Video Player" at bounding box center [393, 209] width 0 height 0
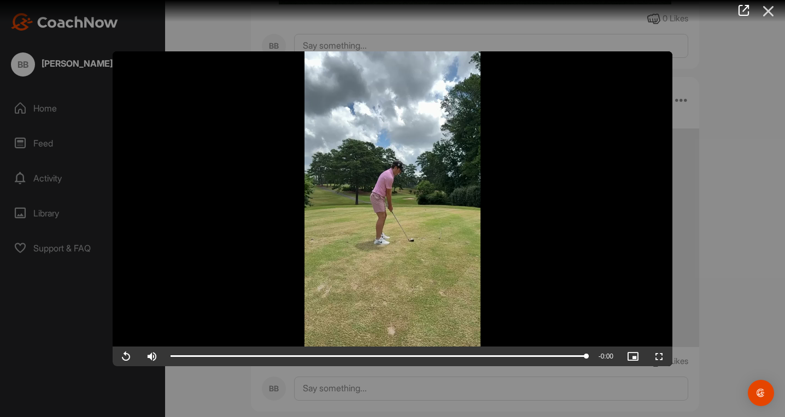
click at [767, 20] on icon at bounding box center [768, 11] width 25 height 20
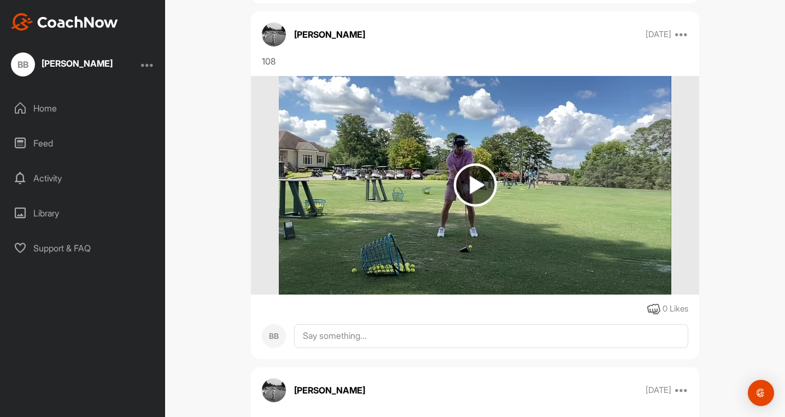
scroll to position [1207, 0]
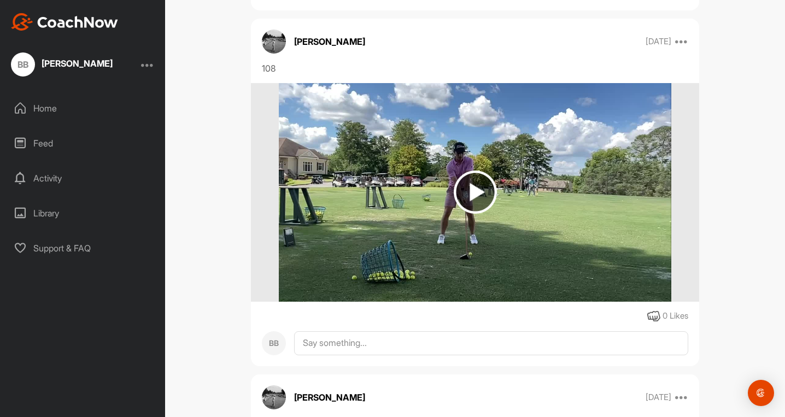
click at [480, 203] on img at bounding box center [475, 192] width 43 height 43
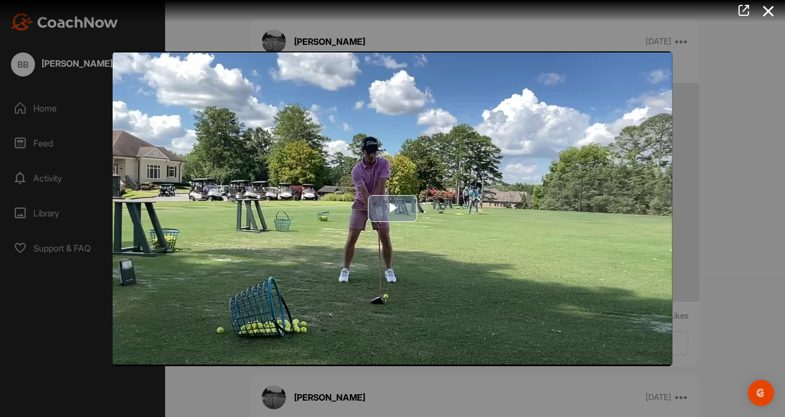
click at [393, 209] on span "Video Player" at bounding box center [393, 209] width 0 height 0
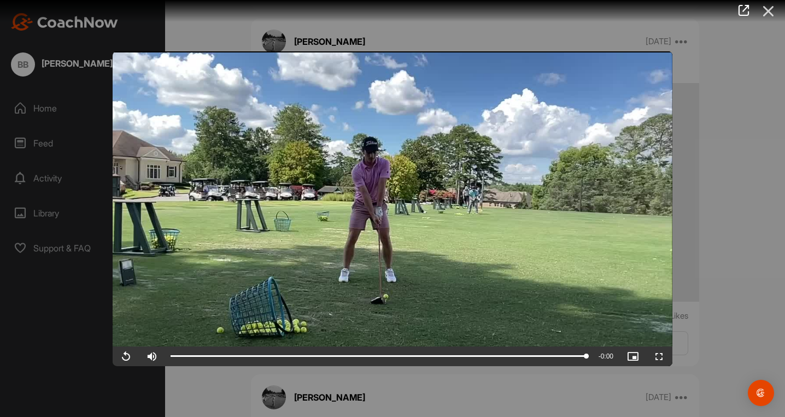
click at [768, 8] on icon at bounding box center [768, 11] width 25 height 20
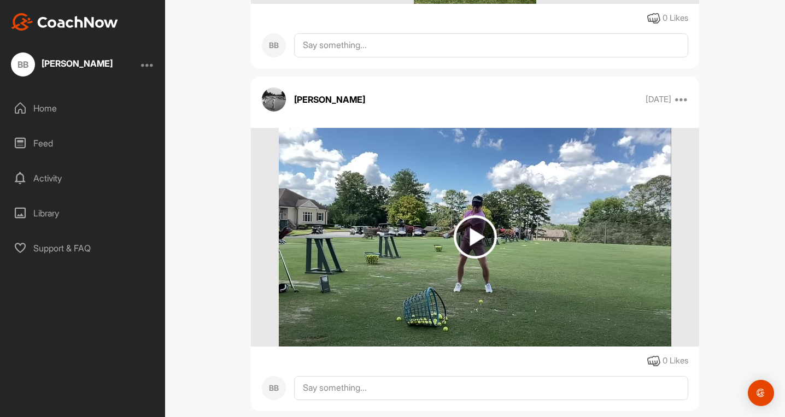
scroll to position [770, 0]
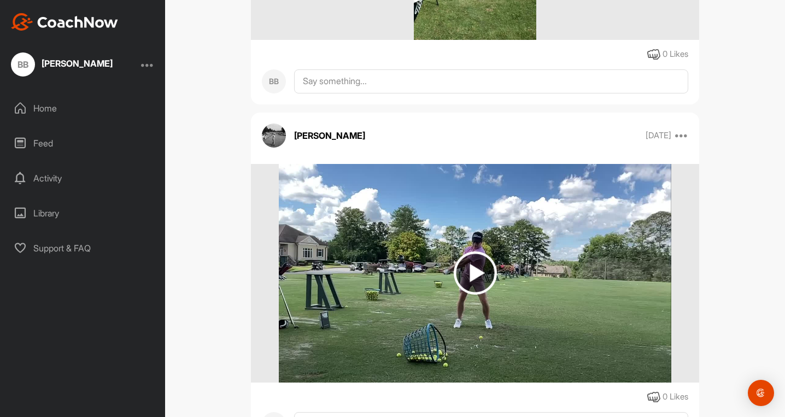
click at [493, 282] on img at bounding box center [475, 273] width 43 height 43
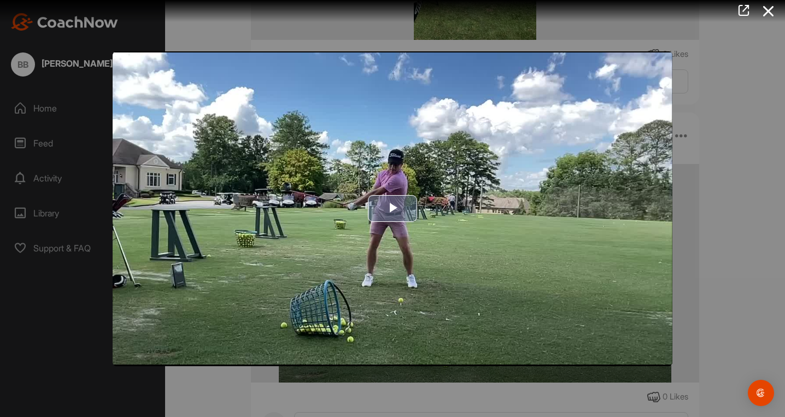
click at [393, 209] on span "Video Player" at bounding box center [393, 209] width 0 height 0
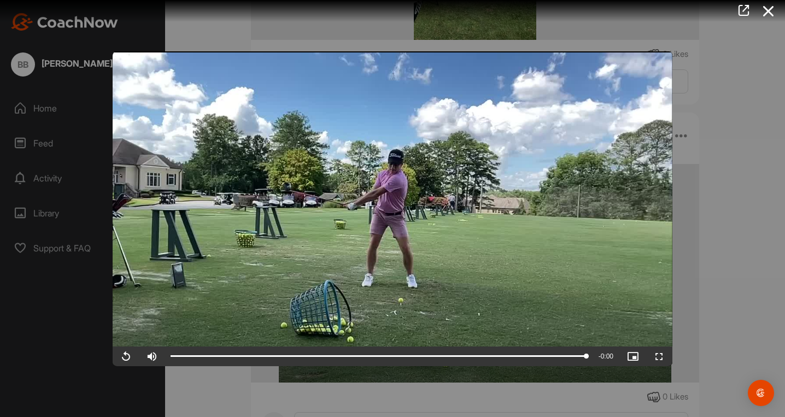
click at [412, 220] on video "Video Player" at bounding box center [393, 208] width 560 height 315
click at [765, 11] on icon at bounding box center [768, 11] width 25 height 20
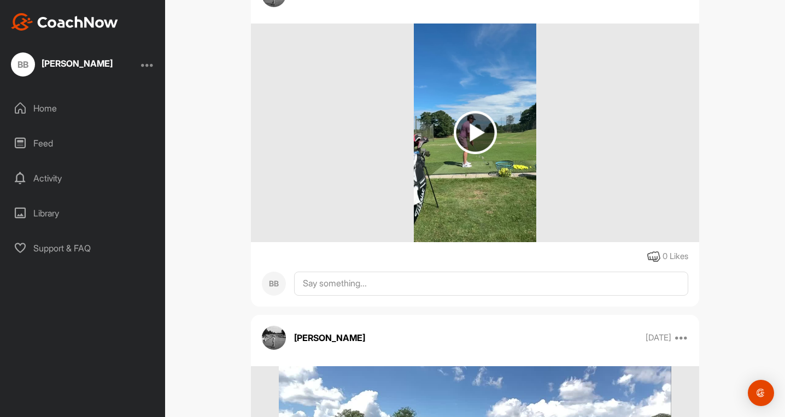
scroll to position [499, 0]
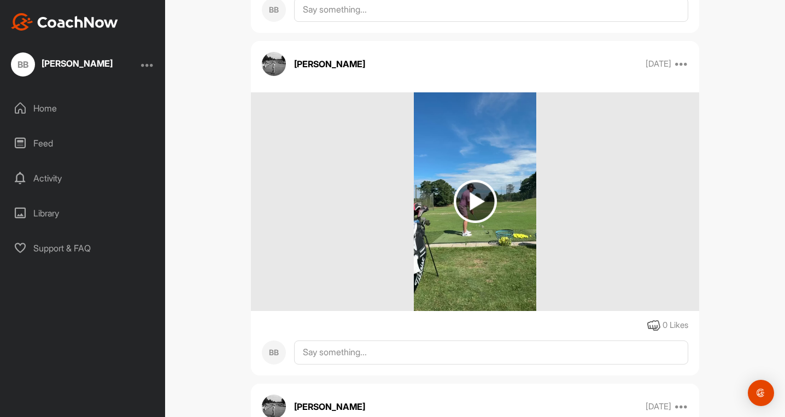
click at [483, 202] on img at bounding box center [475, 201] width 43 height 43
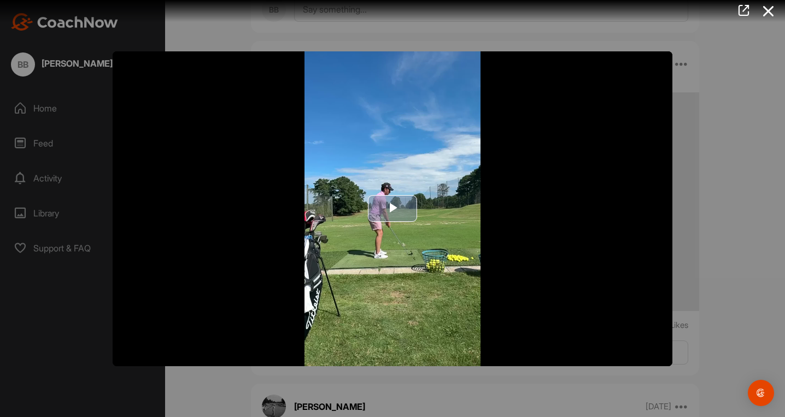
click at [393, 209] on span "Video Player" at bounding box center [393, 209] width 0 height 0
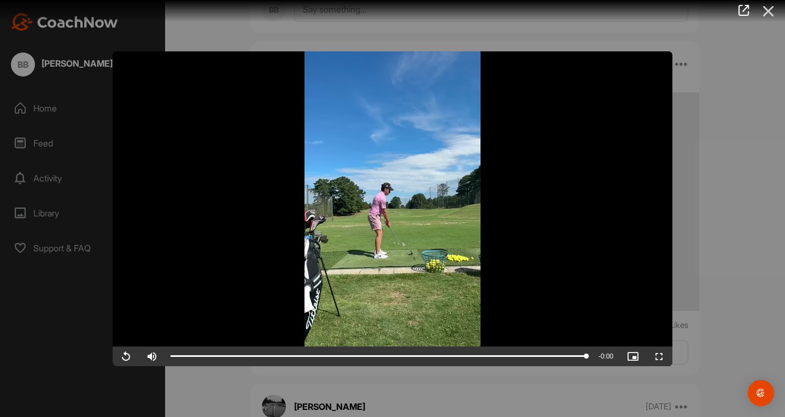
click at [768, 7] on icon at bounding box center [768, 11] width 25 height 20
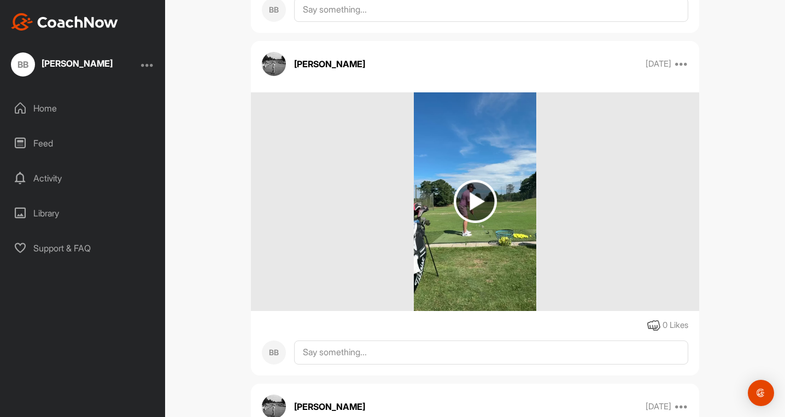
scroll to position [205, 0]
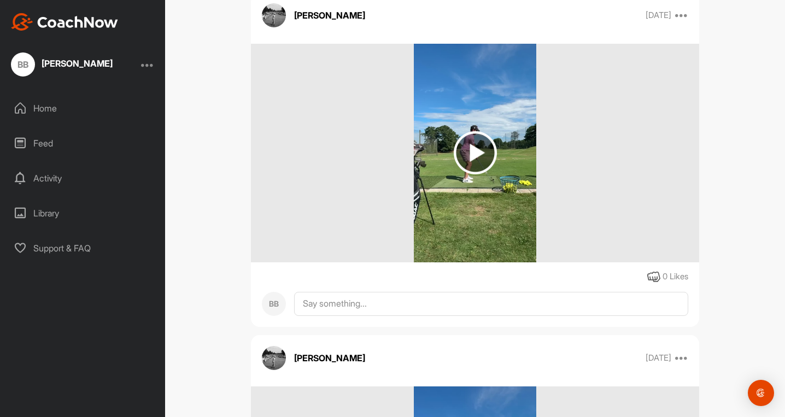
click at [470, 160] on img at bounding box center [475, 152] width 43 height 43
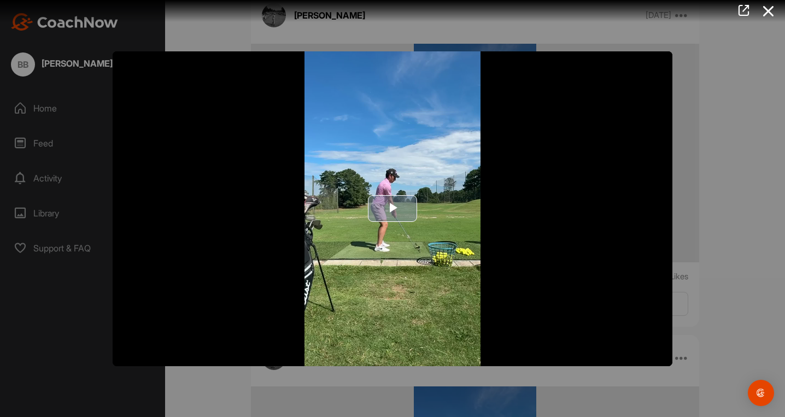
click at [393, 209] on span "Video Player" at bounding box center [393, 209] width 0 height 0
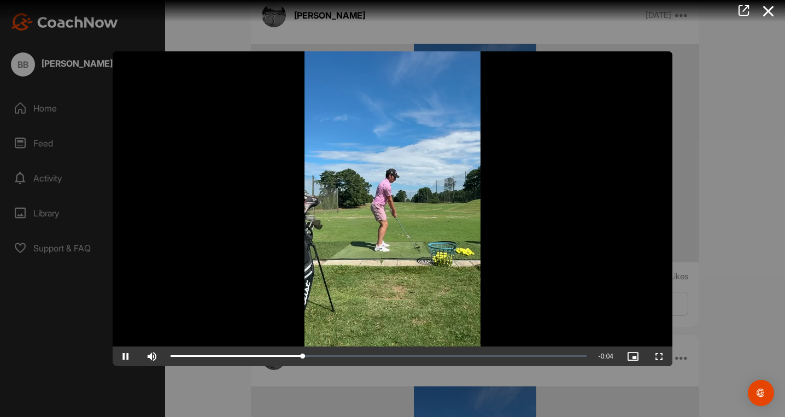
click at [388, 210] on video "Video Player" at bounding box center [393, 208] width 560 height 315
click at [353, 232] on video "Video Player" at bounding box center [393, 208] width 560 height 315
click at [236, 242] on video "Video Player" at bounding box center [393, 208] width 560 height 315
click at [662, 356] on span "Video Player" at bounding box center [659, 356] width 26 height 0
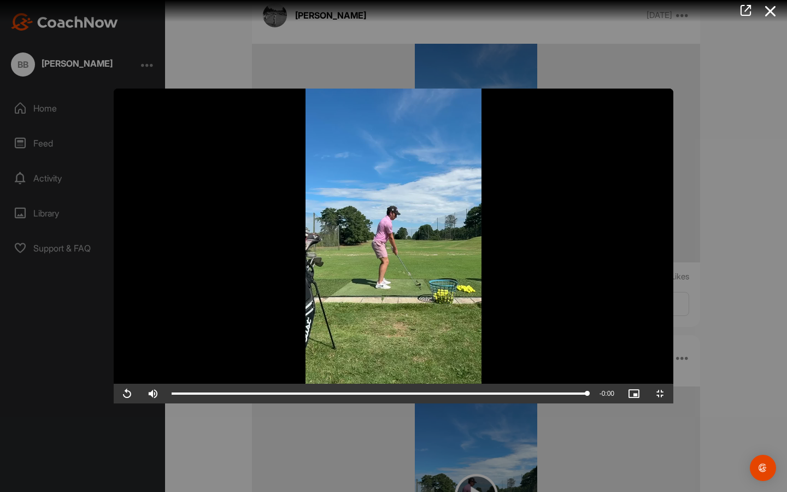
click at [426, 345] on video "Video Player" at bounding box center [394, 246] width 560 height 315
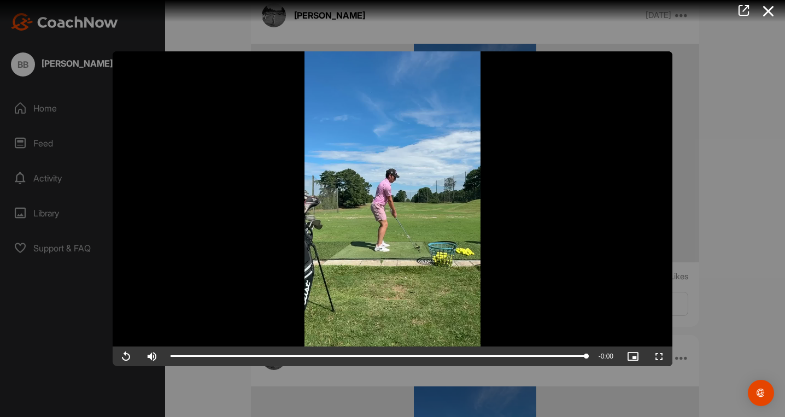
click at [781, 15] on div at bounding box center [388, 11] width 793 height 22
click at [771, 14] on icon at bounding box center [768, 11] width 25 height 20
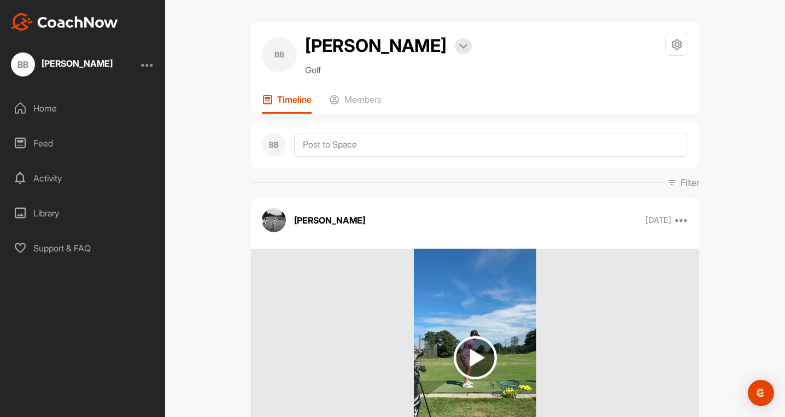
scroll to position [0, 0]
